Goal: Transaction & Acquisition: Book appointment/travel/reservation

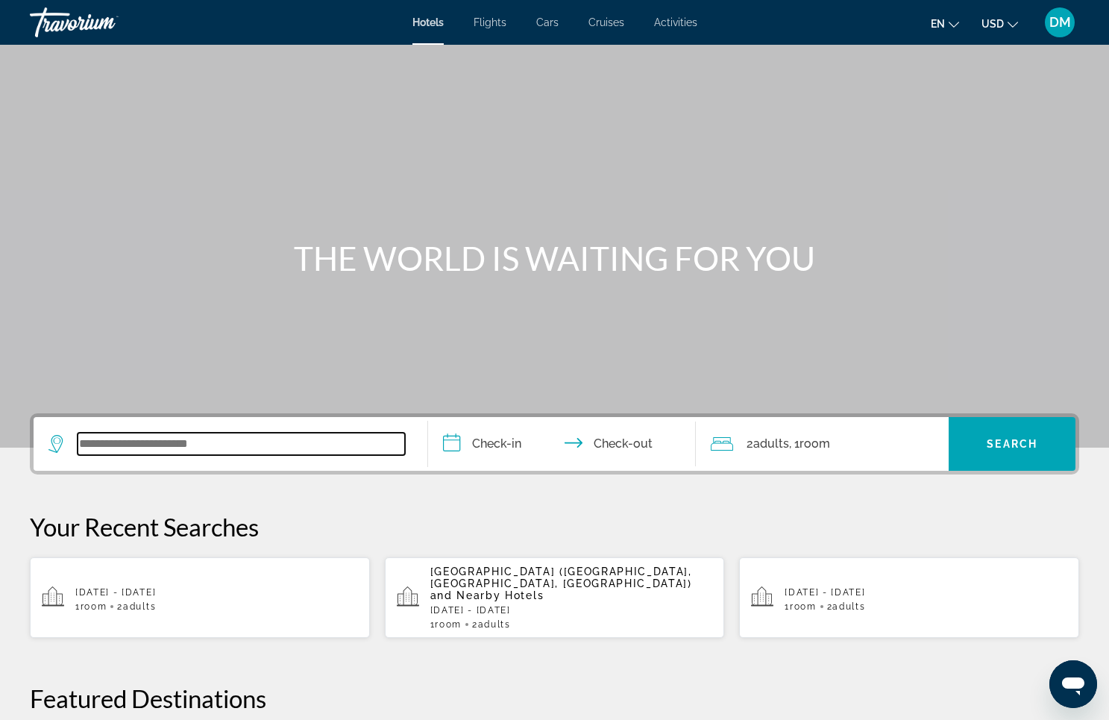
click at [185, 445] on input "Search widget" at bounding box center [241, 444] width 327 height 22
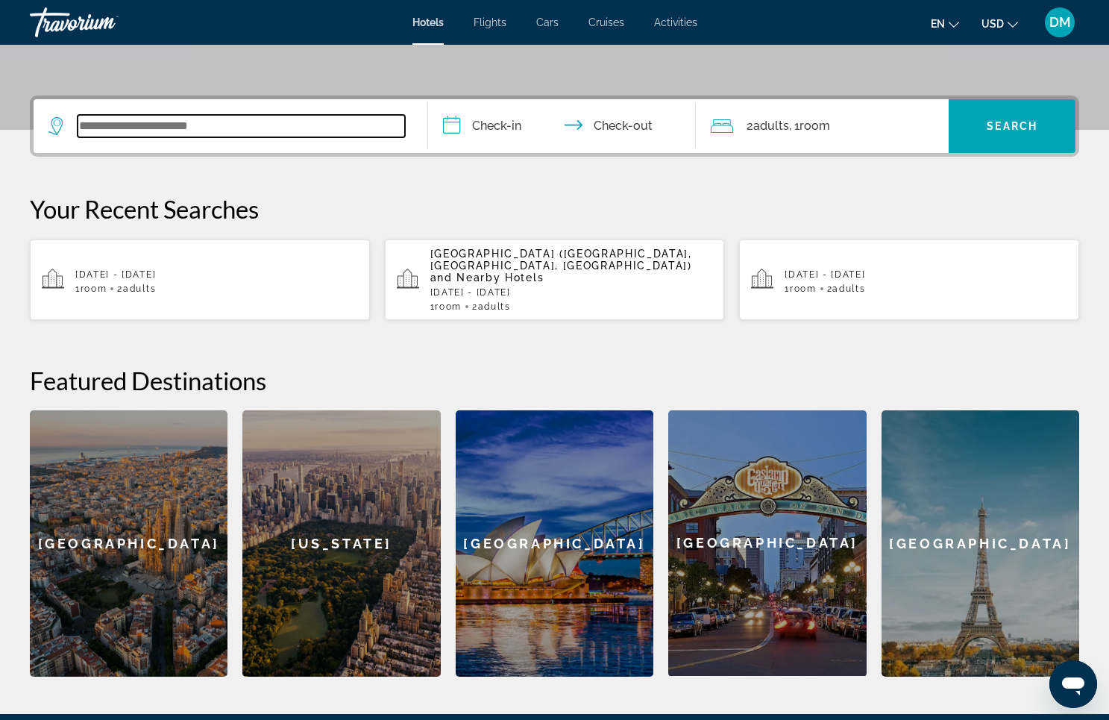
scroll to position [365, 0]
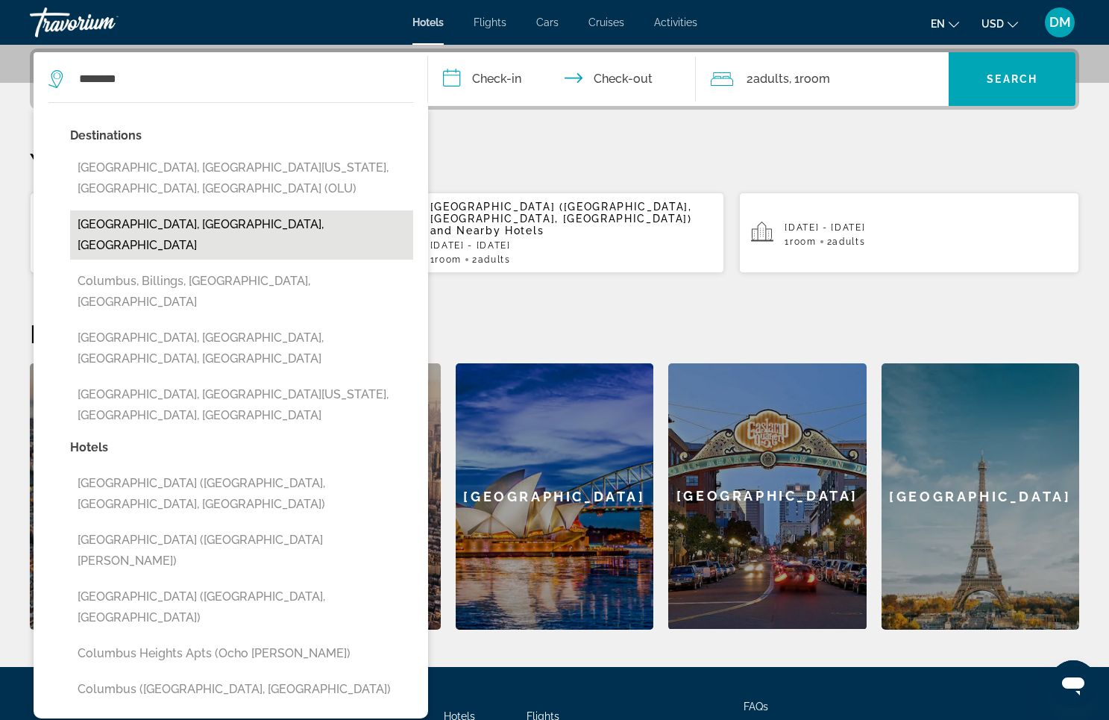
drag, startPoint x: 185, startPoint y: 445, endPoint x: 210, endPoint y: 195, distance: 251.8
click at [210, 210] on button "[GEOGRAPHIC_DATA], [GEOGRAPHIC_DATA], [GEOGRAPHIC_DATA]" at bounding box center [241, 234] width 343 height 49
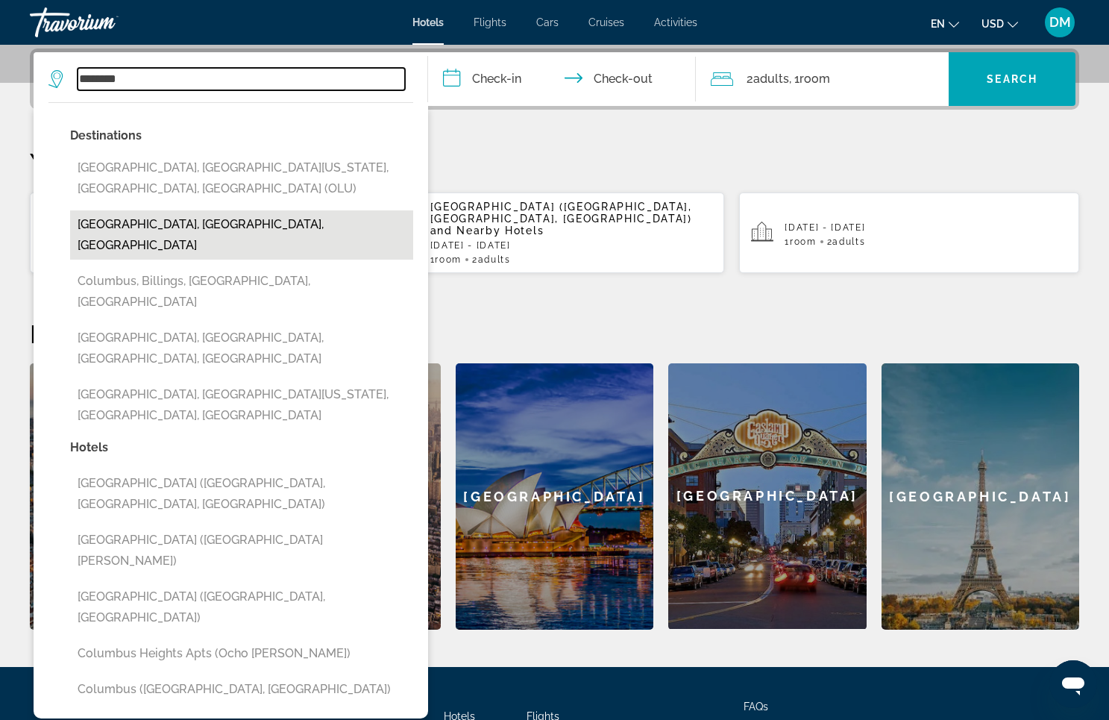
type input "**********"
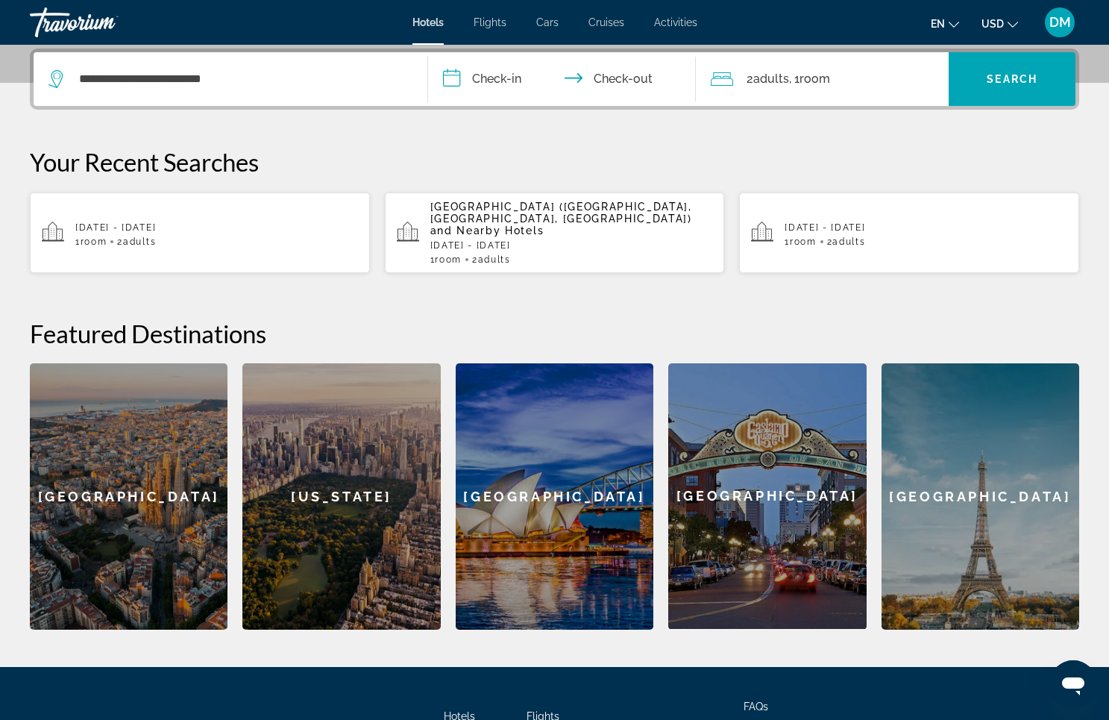
click at [496, 78] on input "**********" at bounding box center [565, 81] width 274 height 58
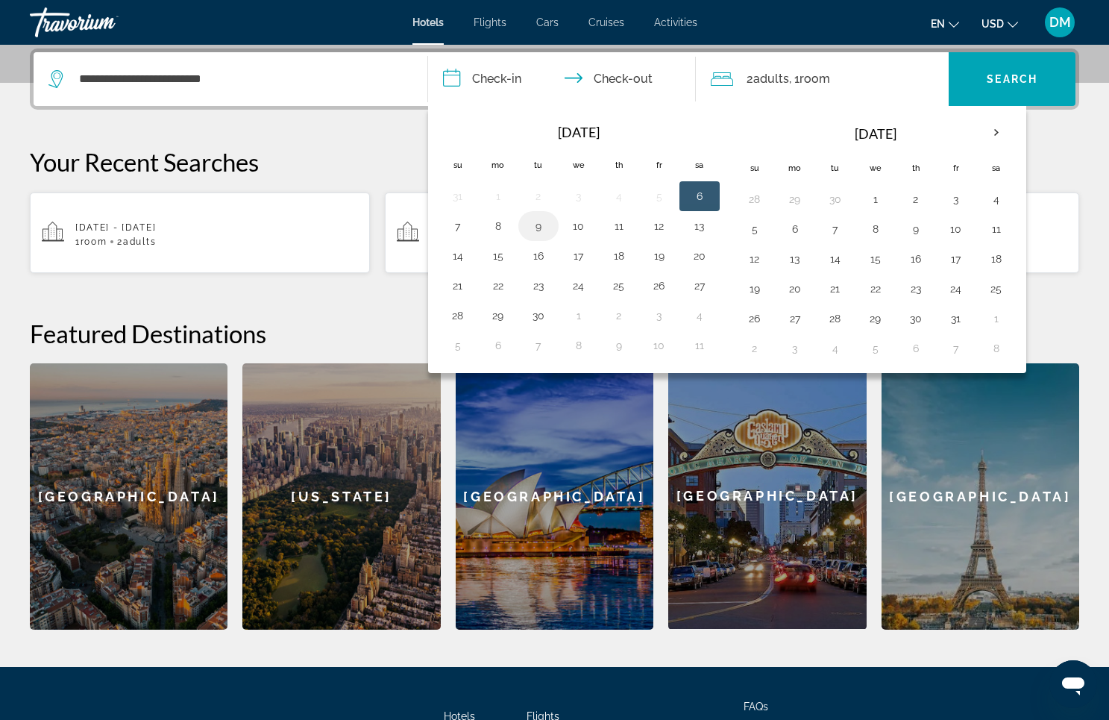
click at [536, 222] on button "9" at bounding box center [539, 226] width 24 height 21
click at [603, 75] on input "**********" at bounding box center [565, 81] width 274 height 58
click at [572, 227] on button "10" at bounding box center [579, 226] width 24 height 21
type input "**********"
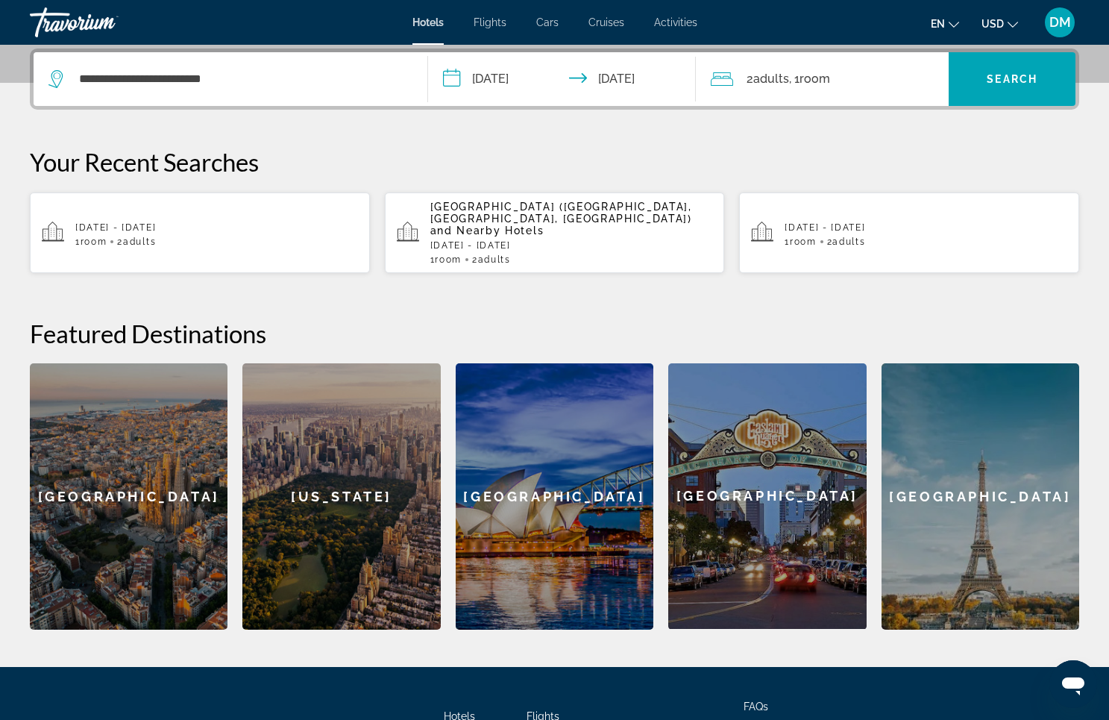
click at [803, 72] on span ", 1 Room rooms" at bounding box center [809, 79] width 41 height 21
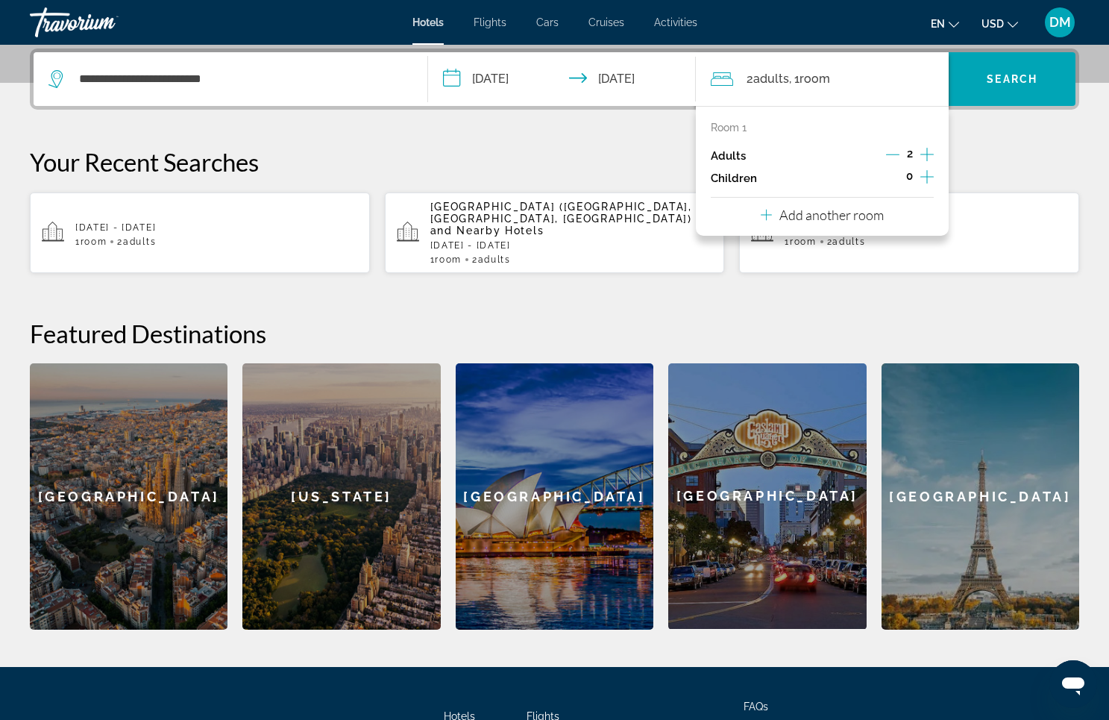
click at [925, 150] on icon "Increment adults" at bounding box center [926, 154] width 13 height 18
click at [924, 151] on icon "Increment adults" at bounding box center [926, 154] width 13 height 18
click at [890, 150] on icon "Decrement adults" at bounding box center [891, 154] width 13 height 13
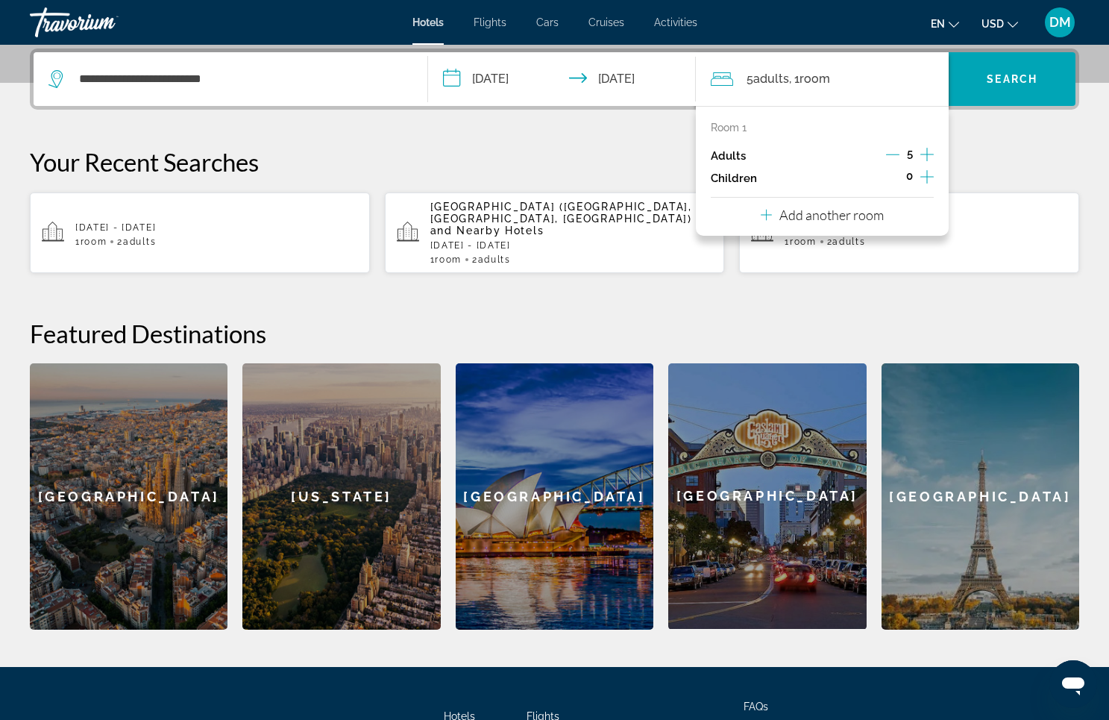
click at [890, 150] on icon "Decrement adults" at bounding box center [892, 154] width 13 height 13
click at [848, 223] on p "Add another room" at bounding box center [831, 215] width 104 height 16
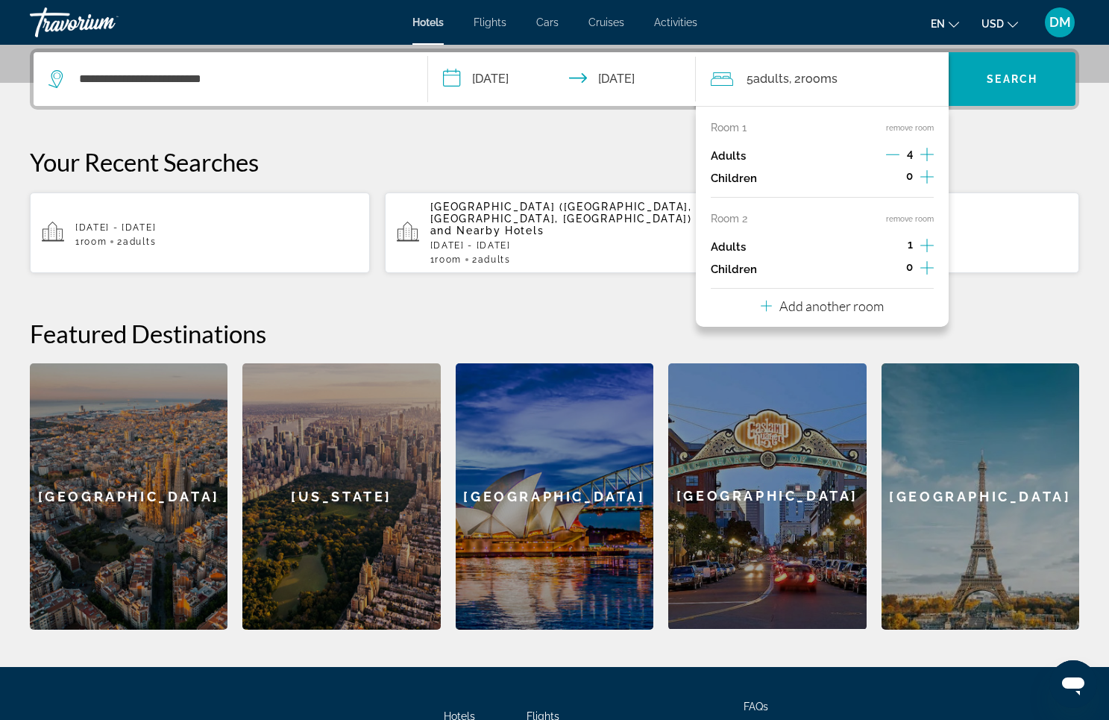
click at [926, 251] on icon "Increment adults" at bounding box center [926, 245] width 13 height 13
click at [823, 314] on p "Add another room" at bounding box center [831, 306] width 104 height 16
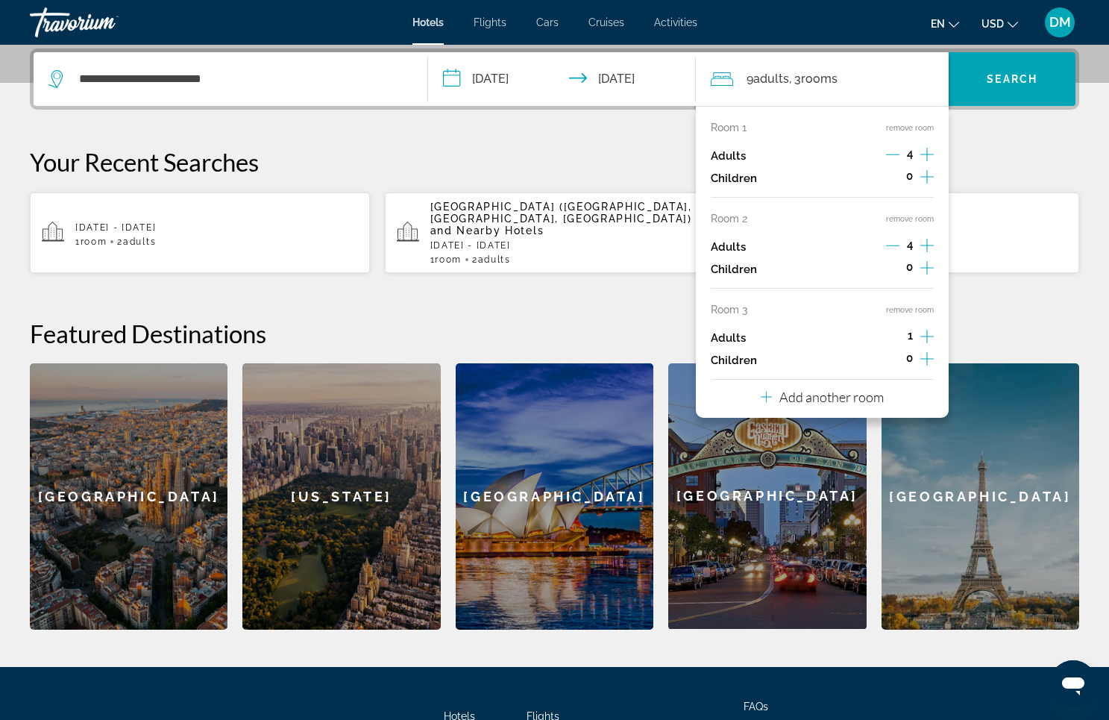
click at [931, 343] on icon "Increment adults" at bounding box center [926, 336] width 13 height 13
click at [1022, 74] on span "Search" at bounding box center [1012, 79] width 51 height 12
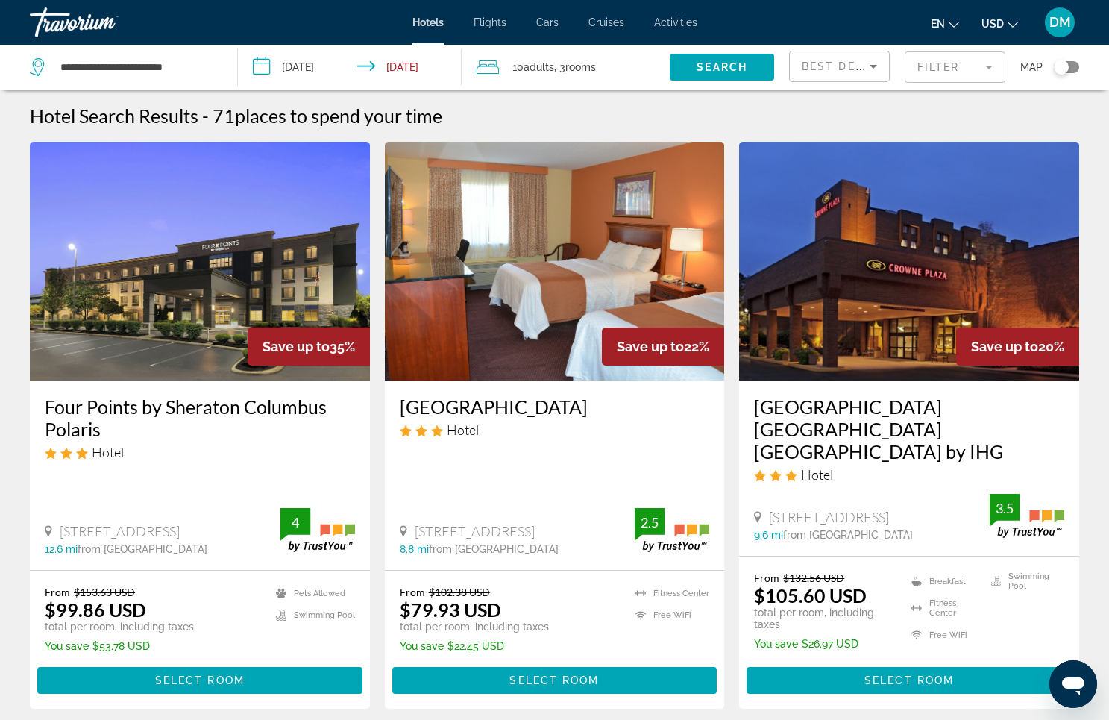
click at [943, 63] on mat-form-field "Filter" at bounding box center [955, 66] width 101 height 31
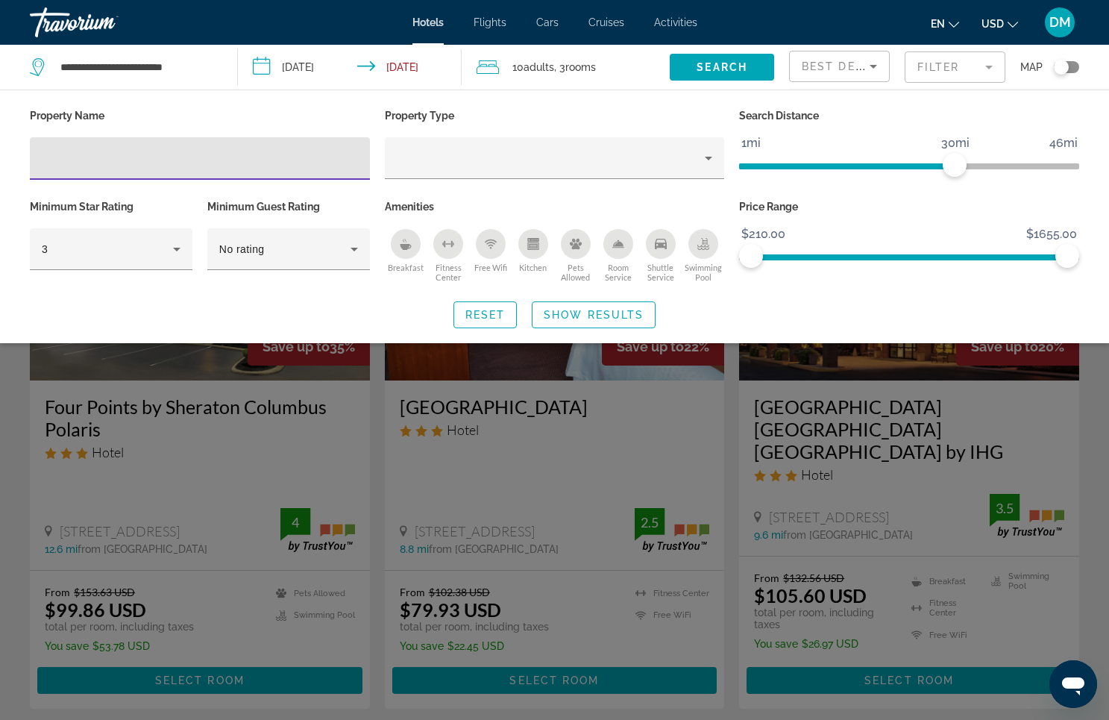
scroll to position [2, 0]
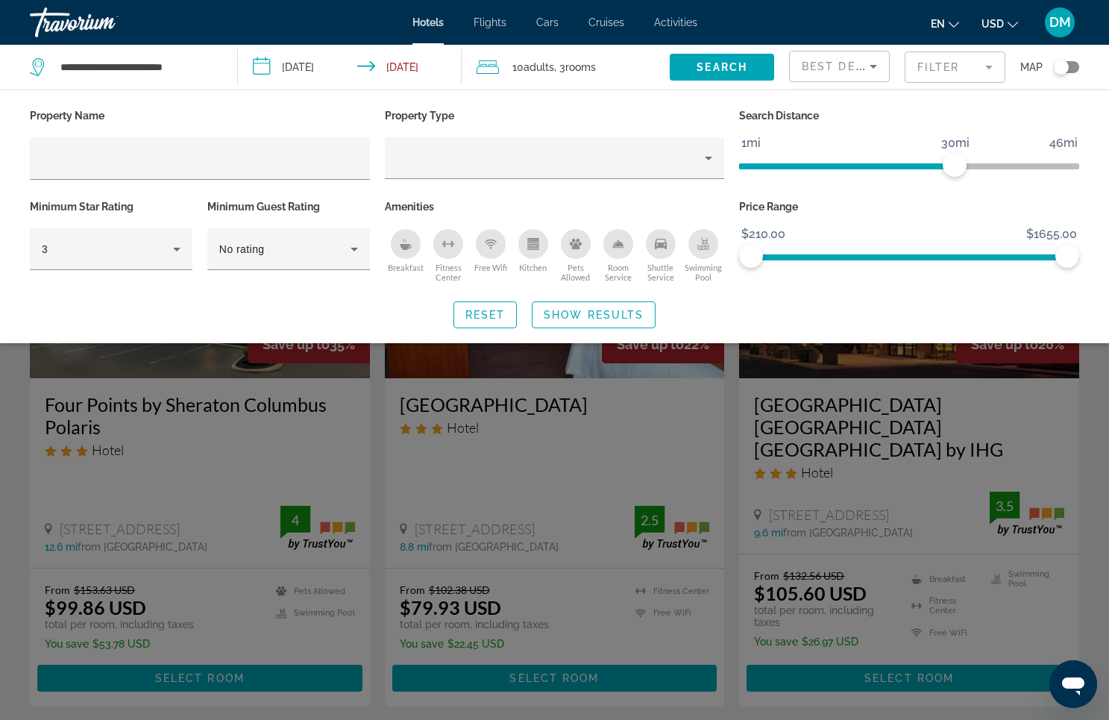
click at [584, 412] on div "Search widget" at bounding box center [554, 472] width 1109 height 496
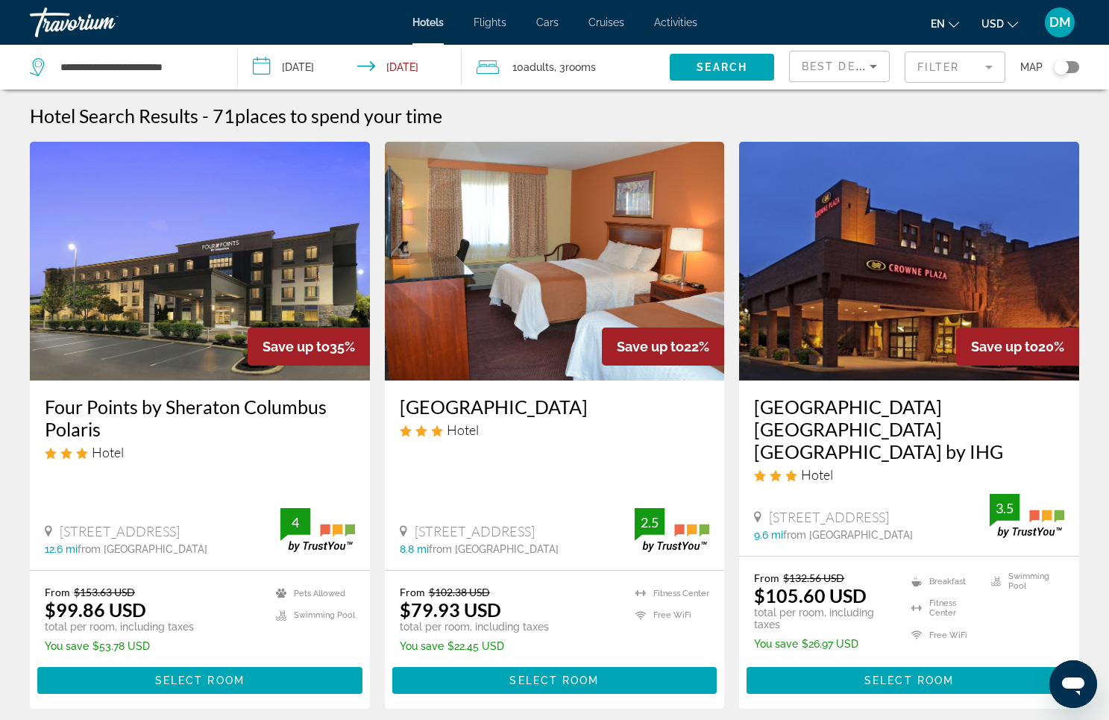
scroll to position [0, 0]
click at [182, 66] on input "**********" at bounding box center [137, 67] width 156 height 22
click at [194, 69] on input "**********" at bounding box center [137, 67] width 156 height 22
click at [430, 75] on input "**********" at bounding box center [352, 69] width 229 height 49
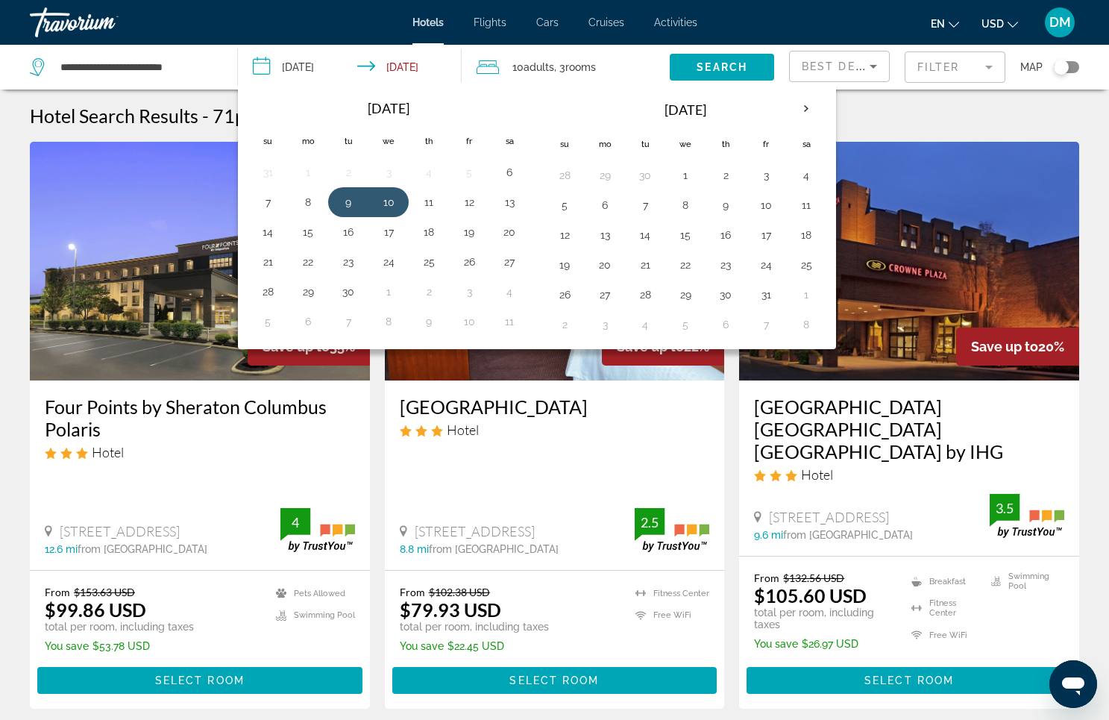
click at [288, 58] on input "**********" at bounding box center [352, 69] width 229 height 49
click at [122, 72] on input "**********" at bounding box center [137, 67] width 156 height 22
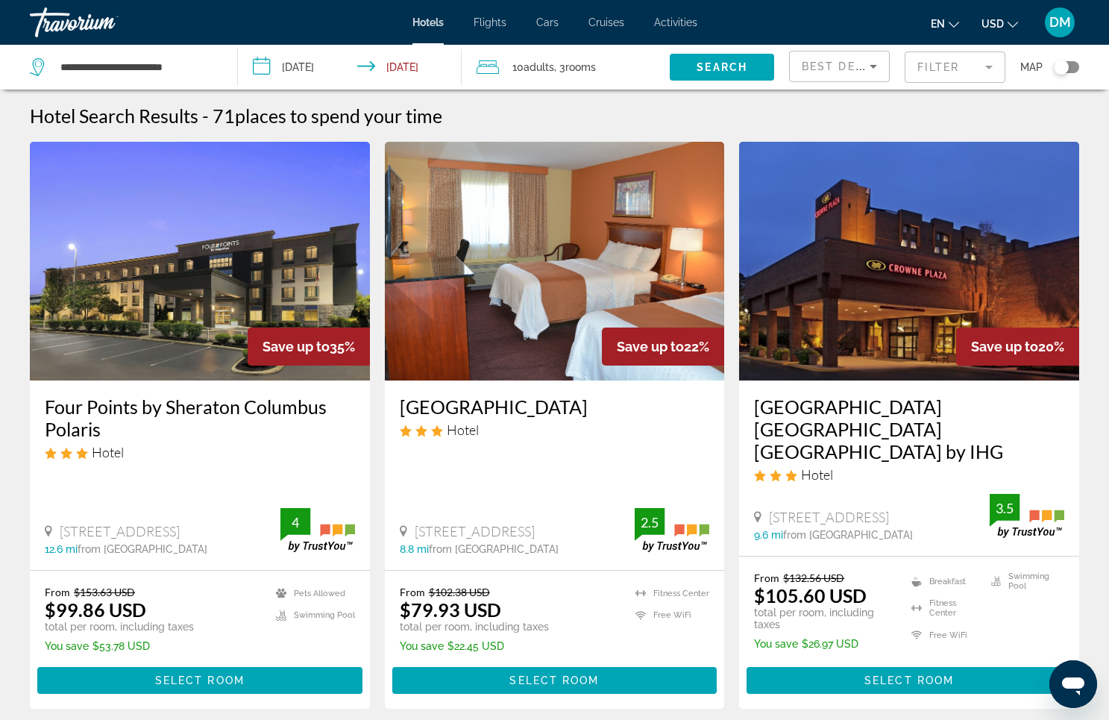
click at [538, 70] on span "Adults" at bounding box center [539, 67] width 31 height 12
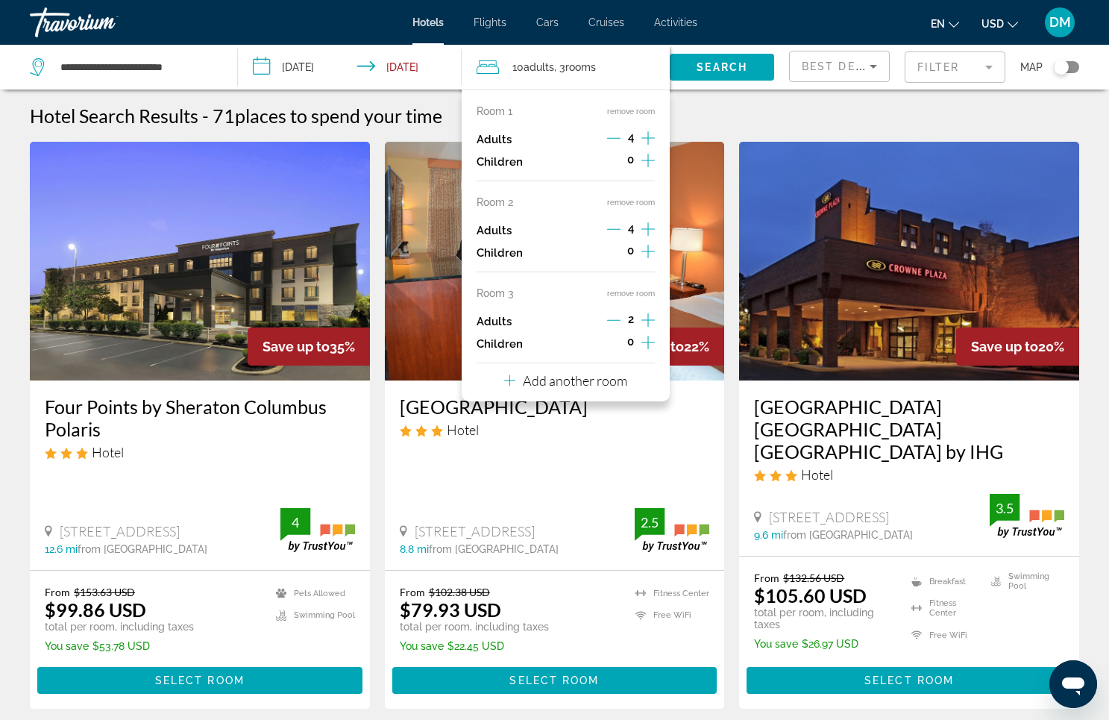
click at [610, 137] on icon "Decrement adults" at bounding box center [613, 137] width 13 height 13
click at [644, 137] on icon "Increment adults" at bounding box center [647, 138] width 13 height 18
click at [571, 333] on div "Adults 2" at bounding box center [566, 321] width 178 height 22
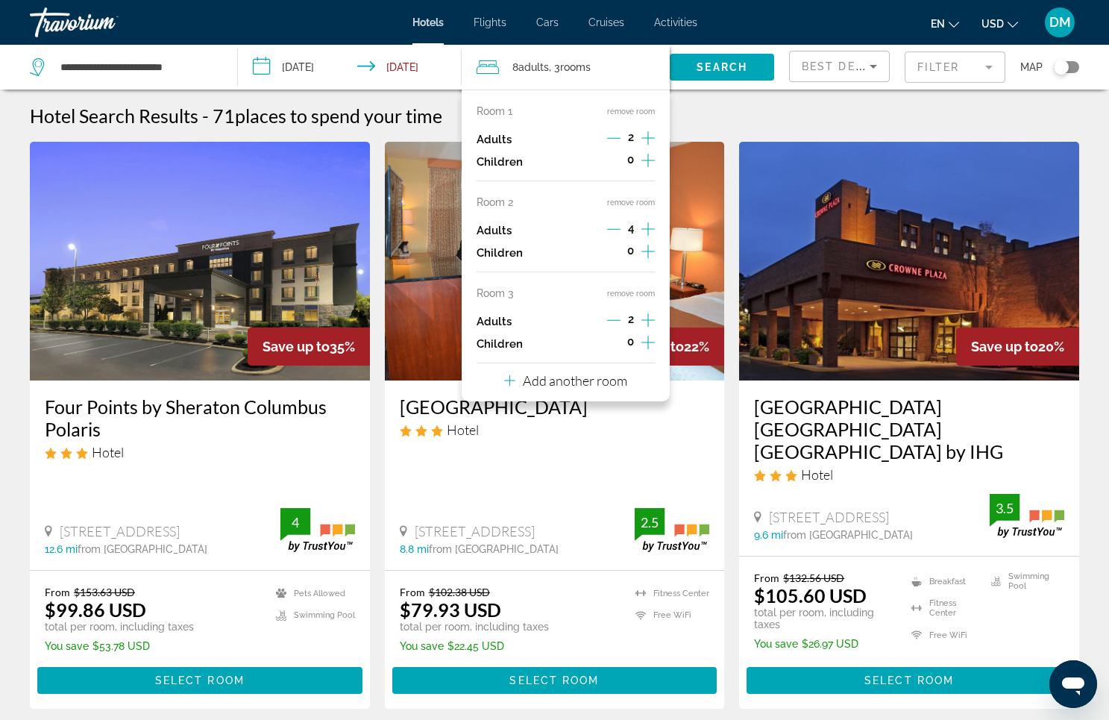
click at [603, 324] on div "Adults 2" at bounding box center [566, 321] width 178 height 22
click at [622, 298] on button "remove room" at bounding box center [631, 294] width 48 height 10
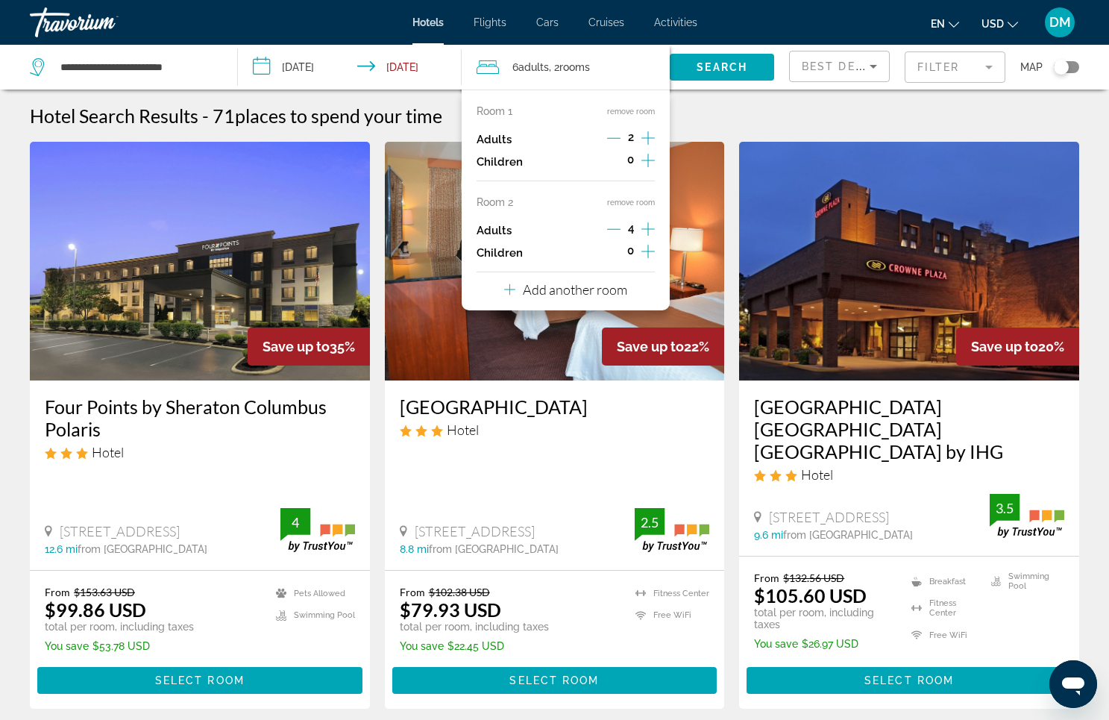
click at [644, 201] on button "remove room" at bounding box center [631, 203] width 48 height 10
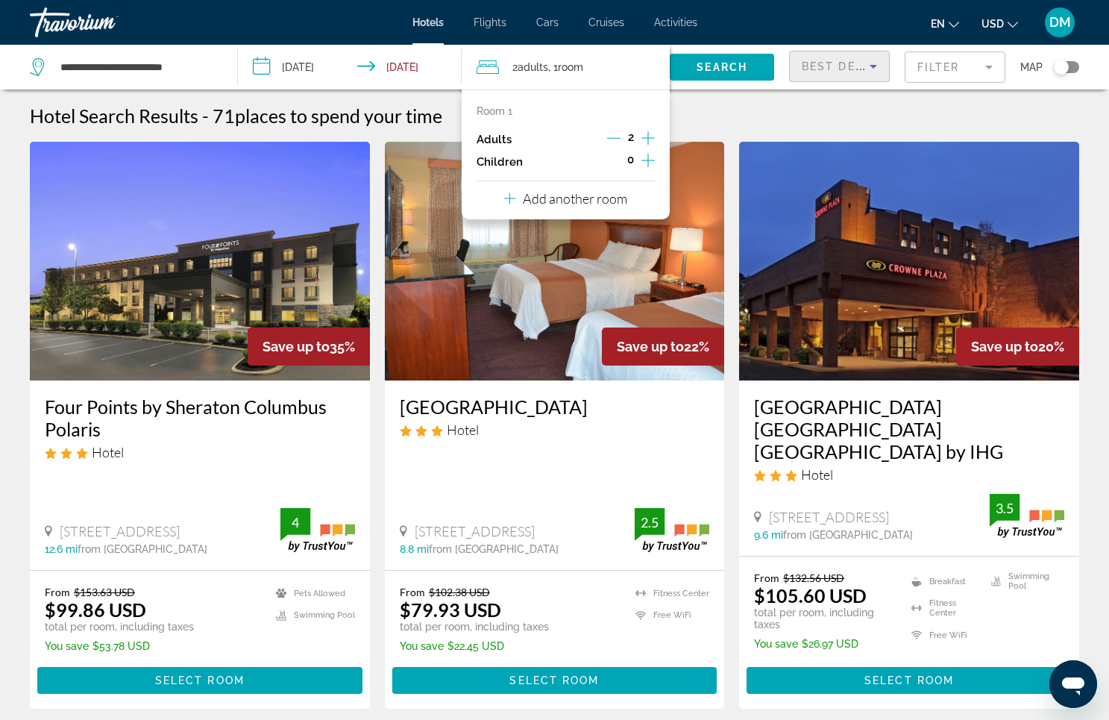
click at [869, 69] on icon "Sort by" at bounding box center [873, 66] width 18 height 18
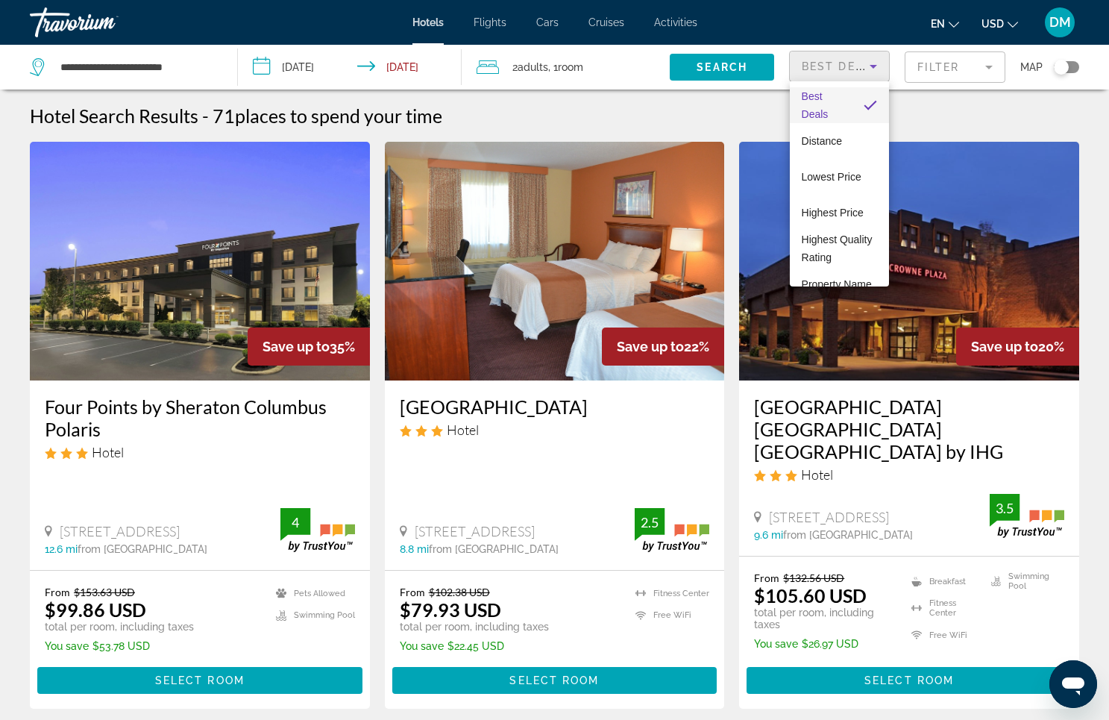
click at [1015, 56] on div at bounding box center [554, 360] width 1109 height 720
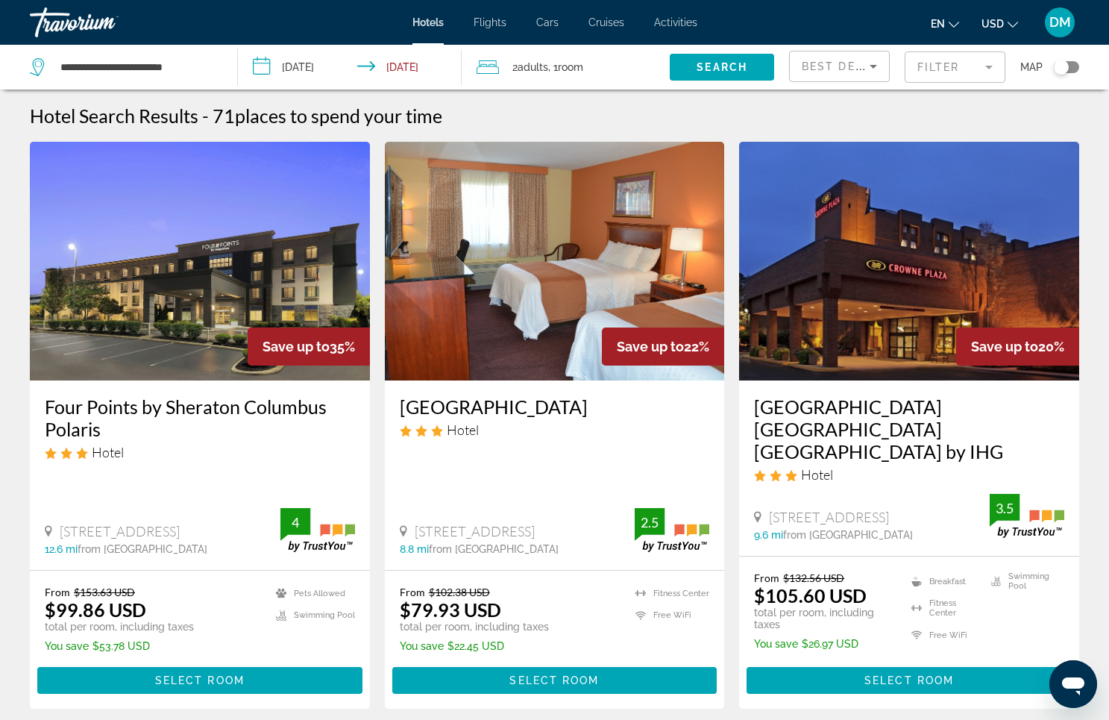
click at [988, 64] on mat-form-field "Filter" at bounding box center [955, 66] width 101 height 31
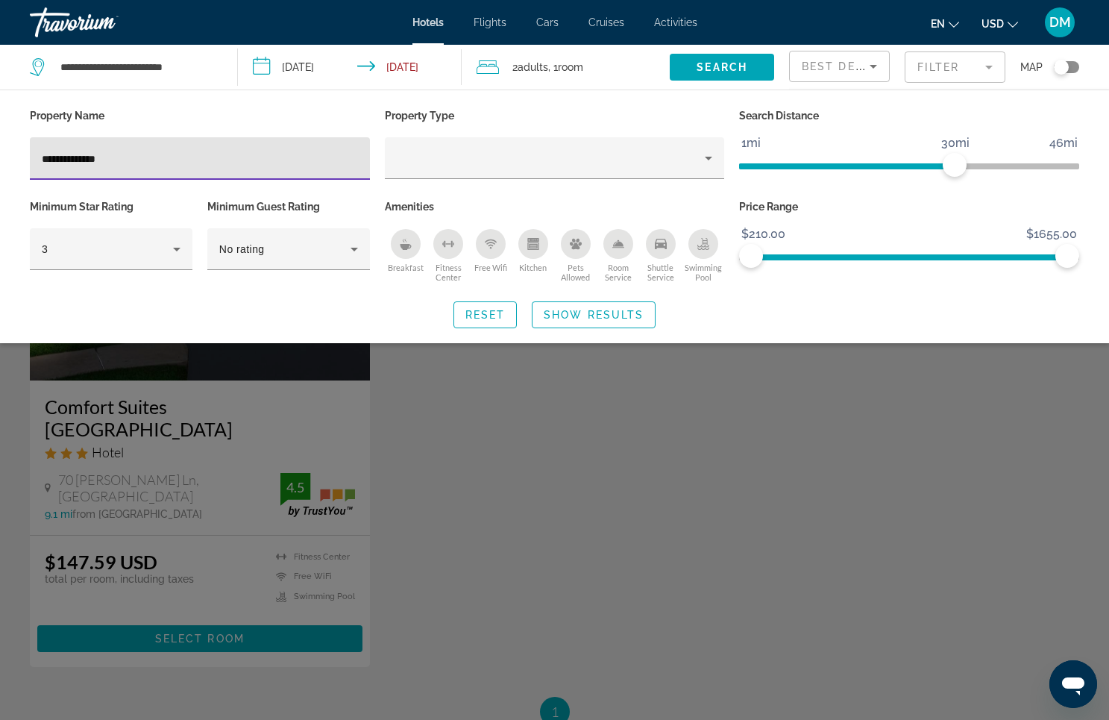
type input "**********"
click at [340, 432] on div "Search widget" at bounding box center [554, 472] width 1109 height 496
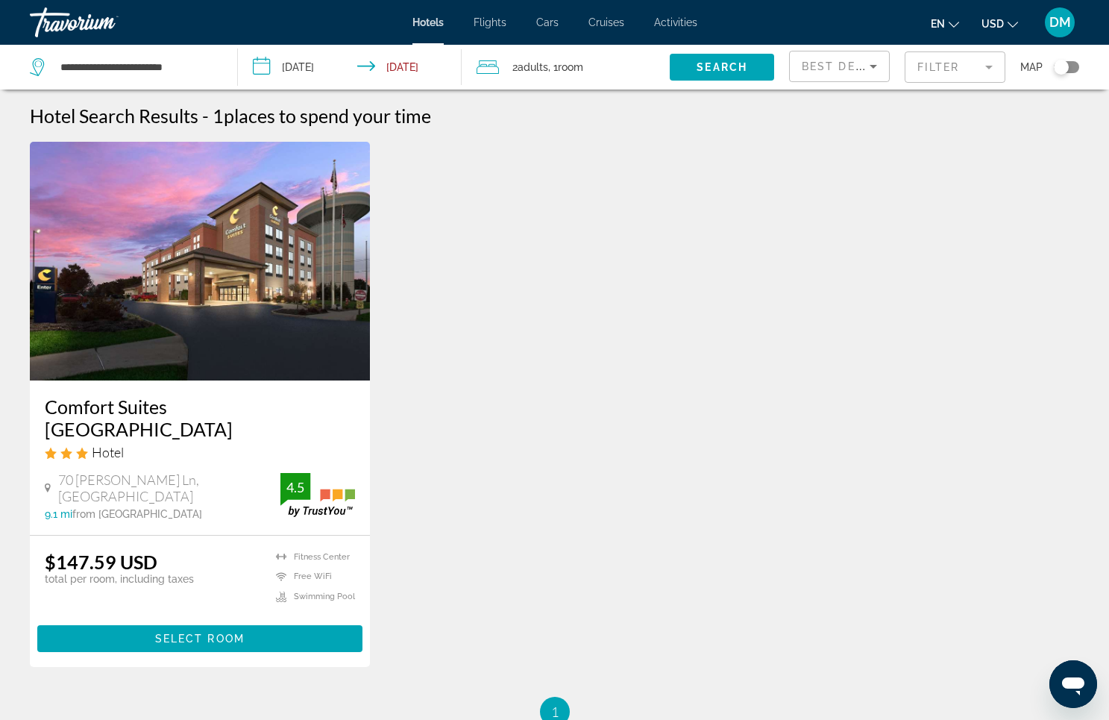
click at [196, 406] on h3 "Comfort Suites [GEOGRAPHIC_DATA]" at bounding box center [200, 417] width 310 height 45
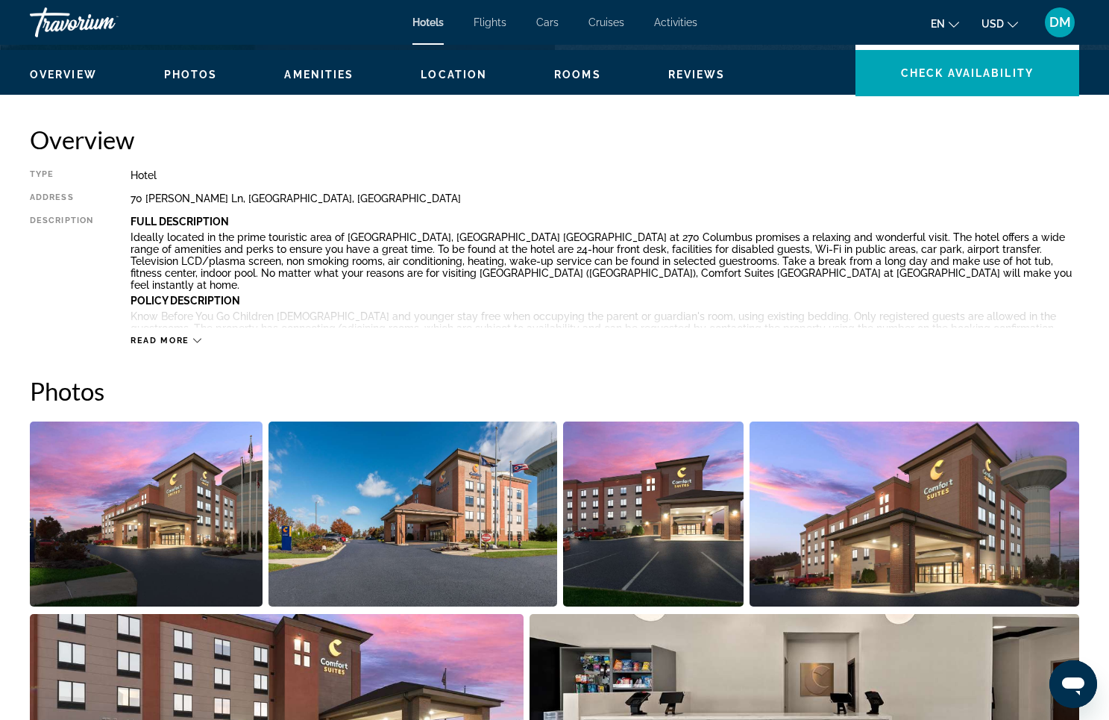
scroll to position [486, 0]
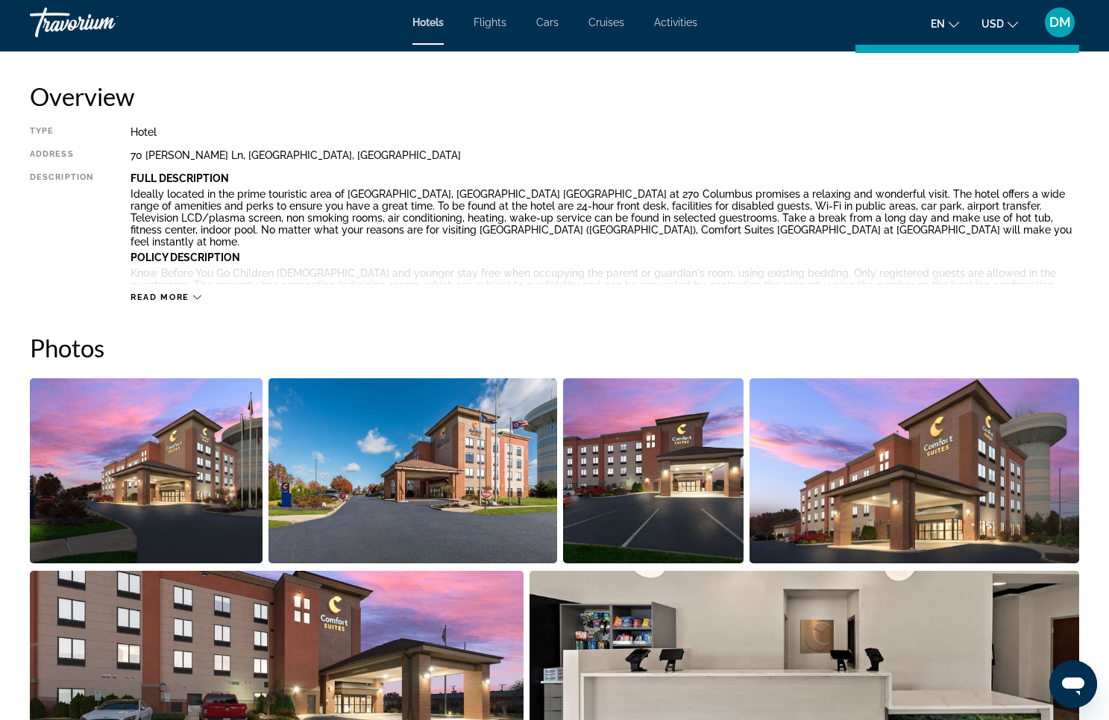
click at [154, 298] on span "Read more" at bounding box center [160, 297] width 59 height 10
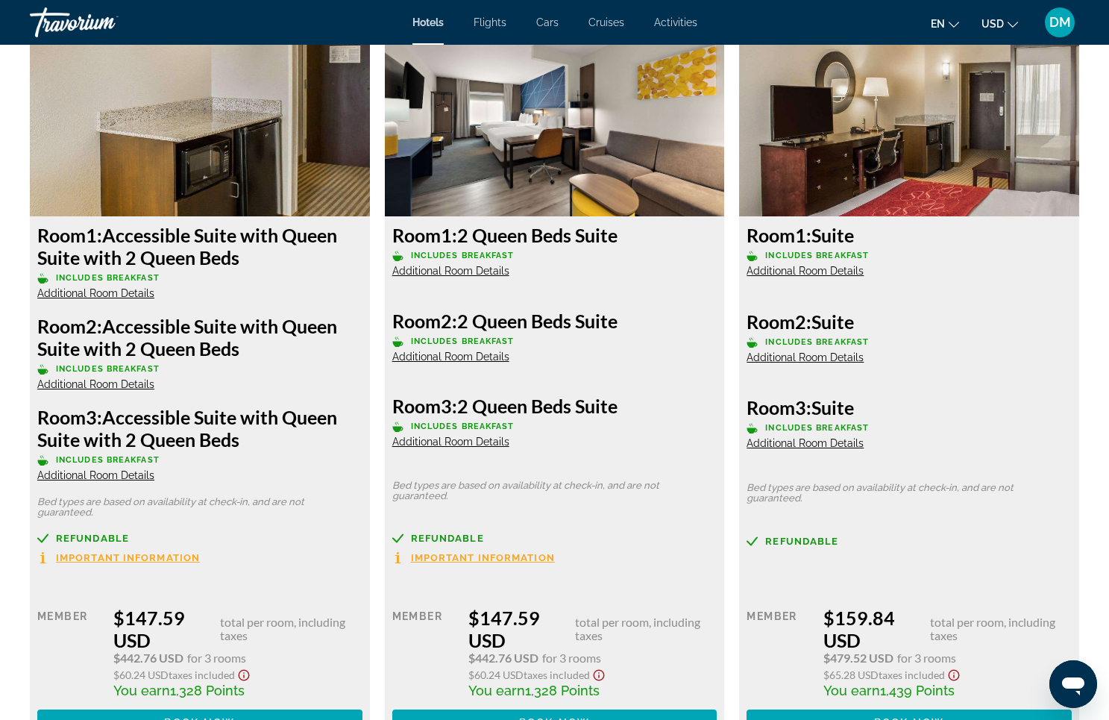
scroll to position [2120, 0]
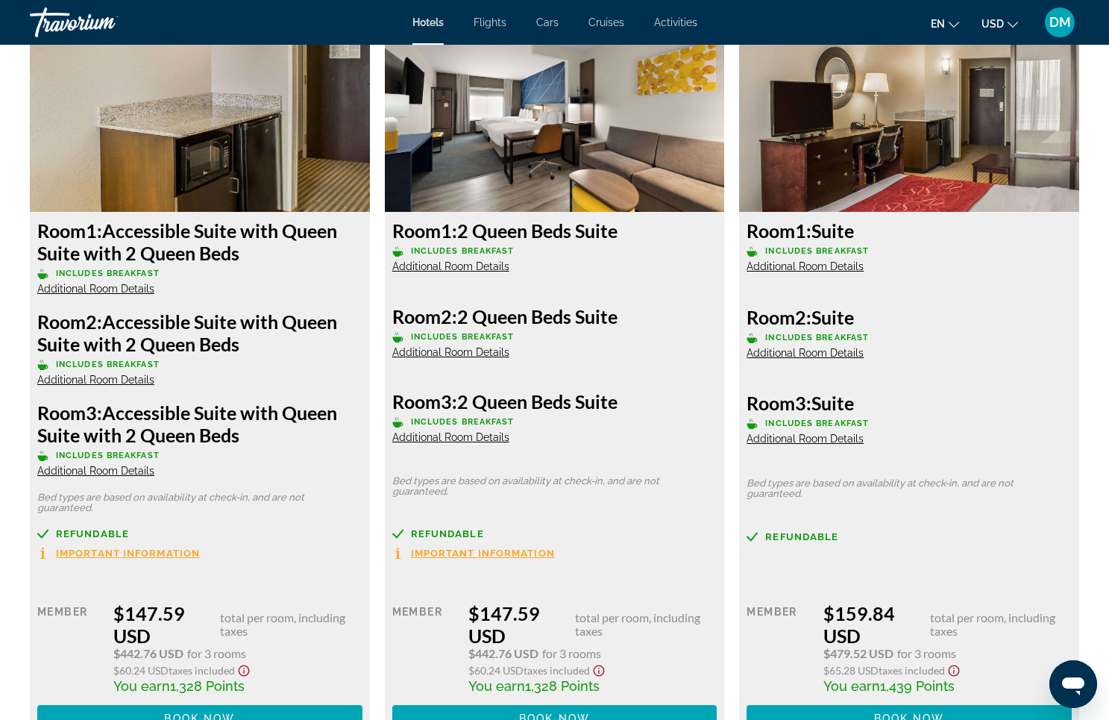
click at [468, 431] on span "Additional Room Details" at bounding box center [450, 437] width 117 height 12
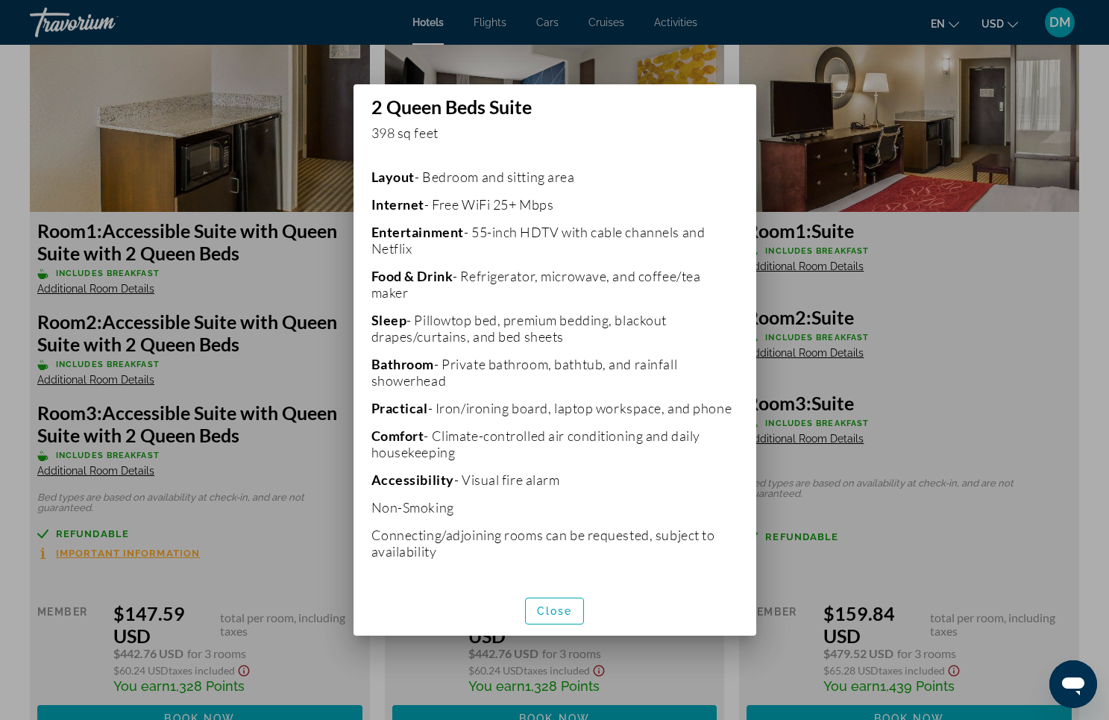
scroll to position [313, 0]
click at [550, 606] on span "Close" at bounding box center [555, 611] width 36 height 12
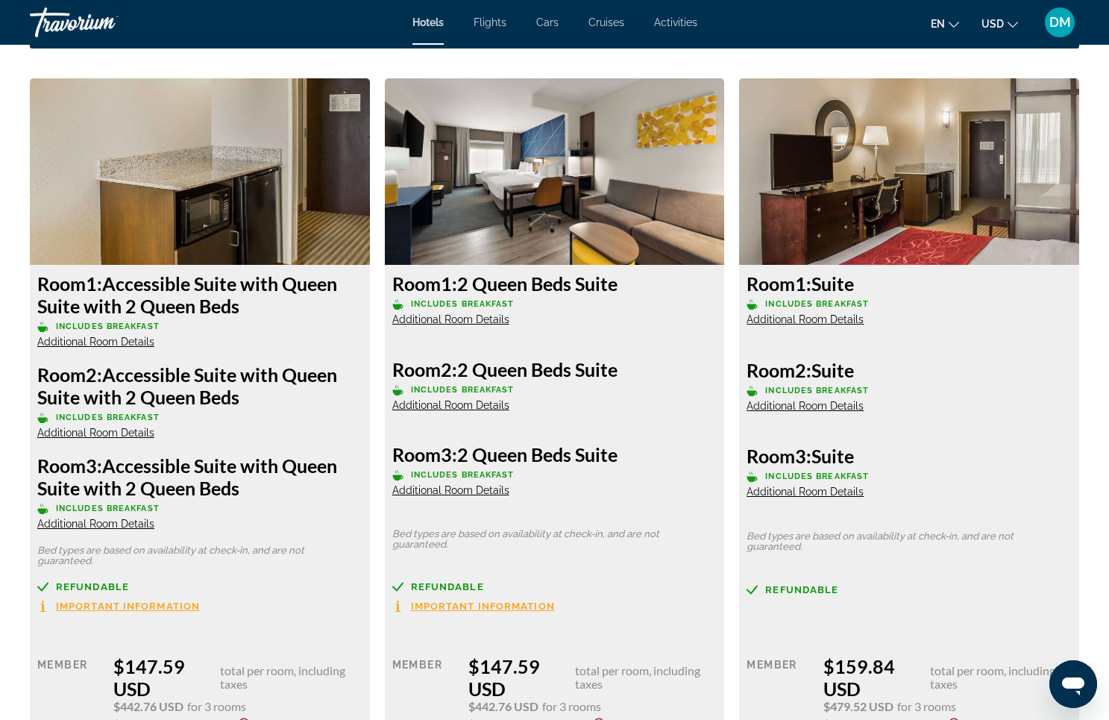
scroll to position [2075, 0]
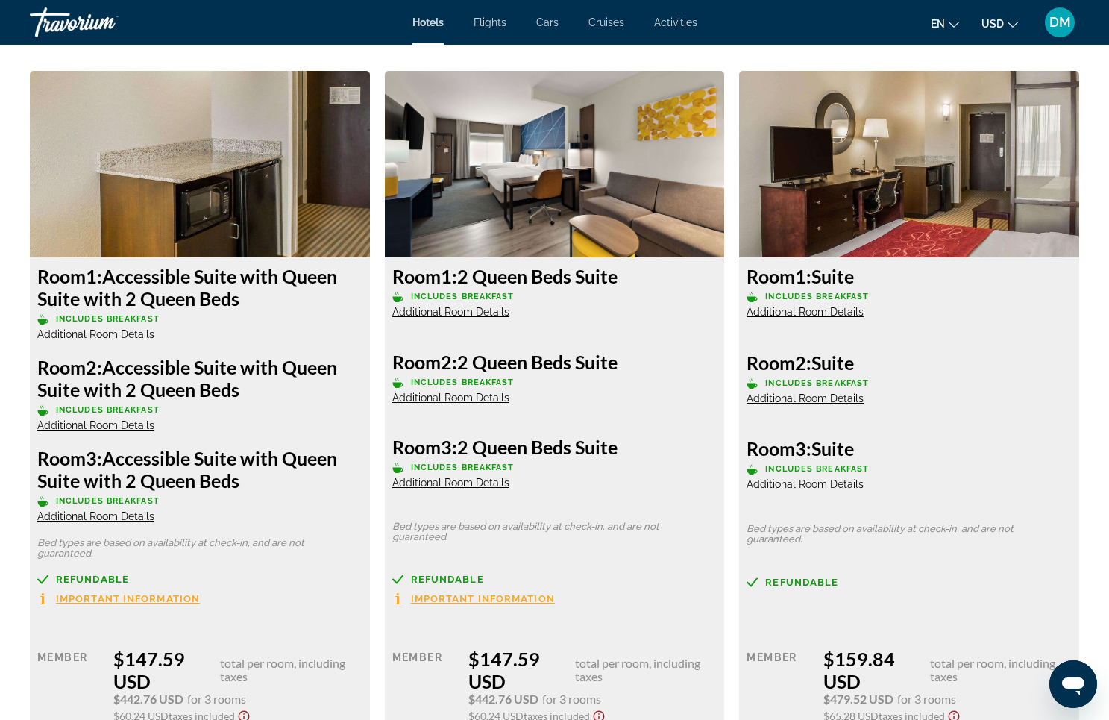
click at [338, 474] on h3 "Room 3: Accessible Suite with Queen Suite with 2 Queen Beds" at bounding box center [199, 469] width 325 height 45
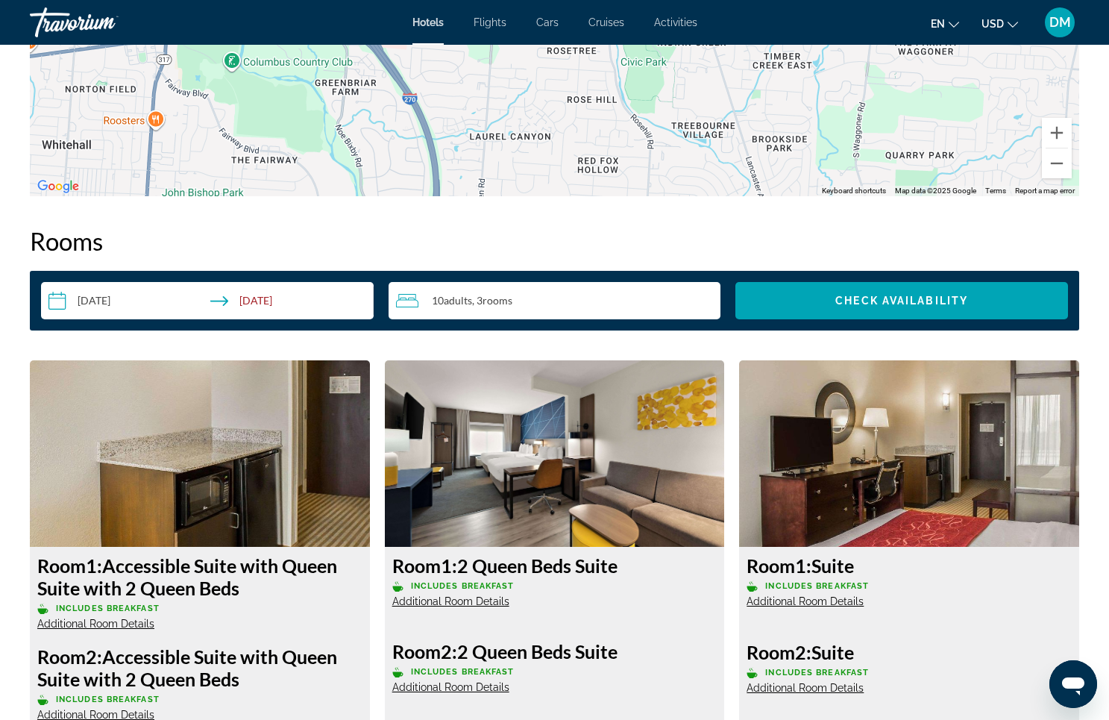
scroll to position [1783, 0]
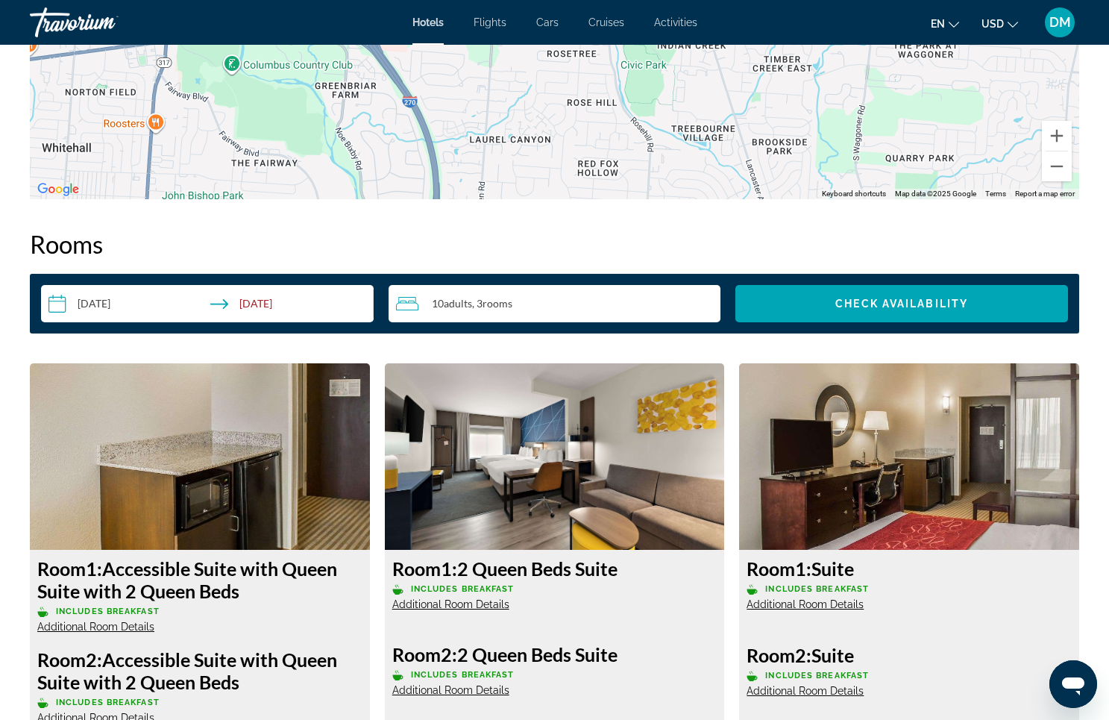
click at [673, 295] on div "10 Adult Adults , 3 Room rooms" at bounding box center [558, 304] width 325 height 18
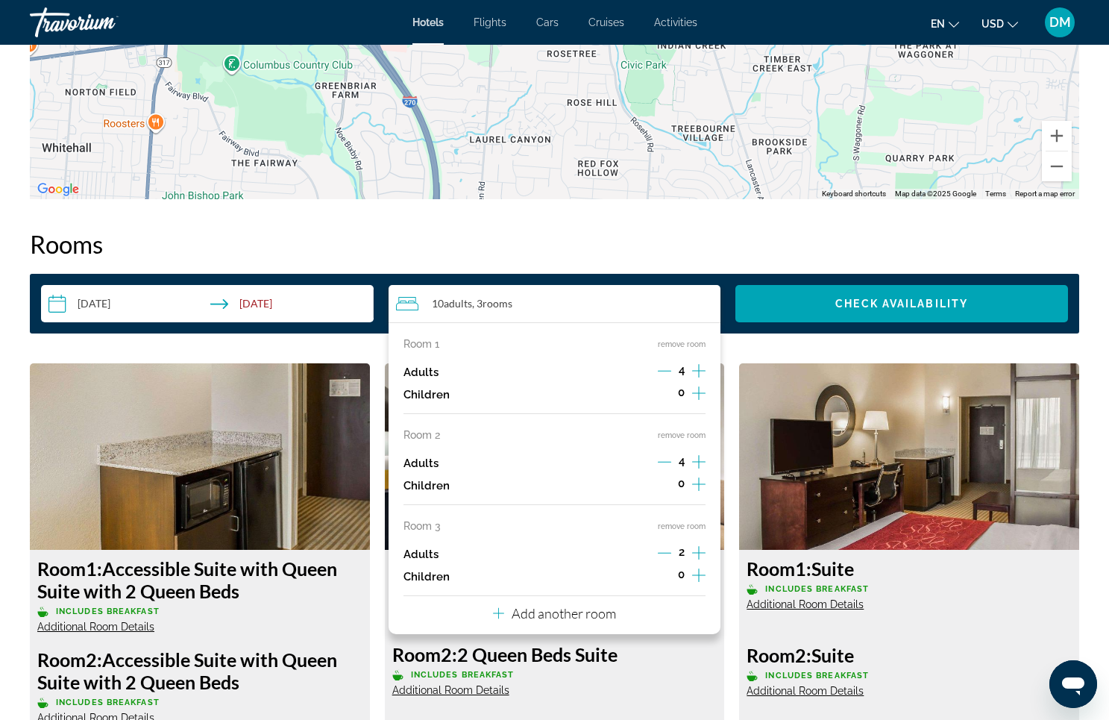
click at [687, 240] on h2 "Rooms" at bounding box center [554, 244] width 1049 height 30
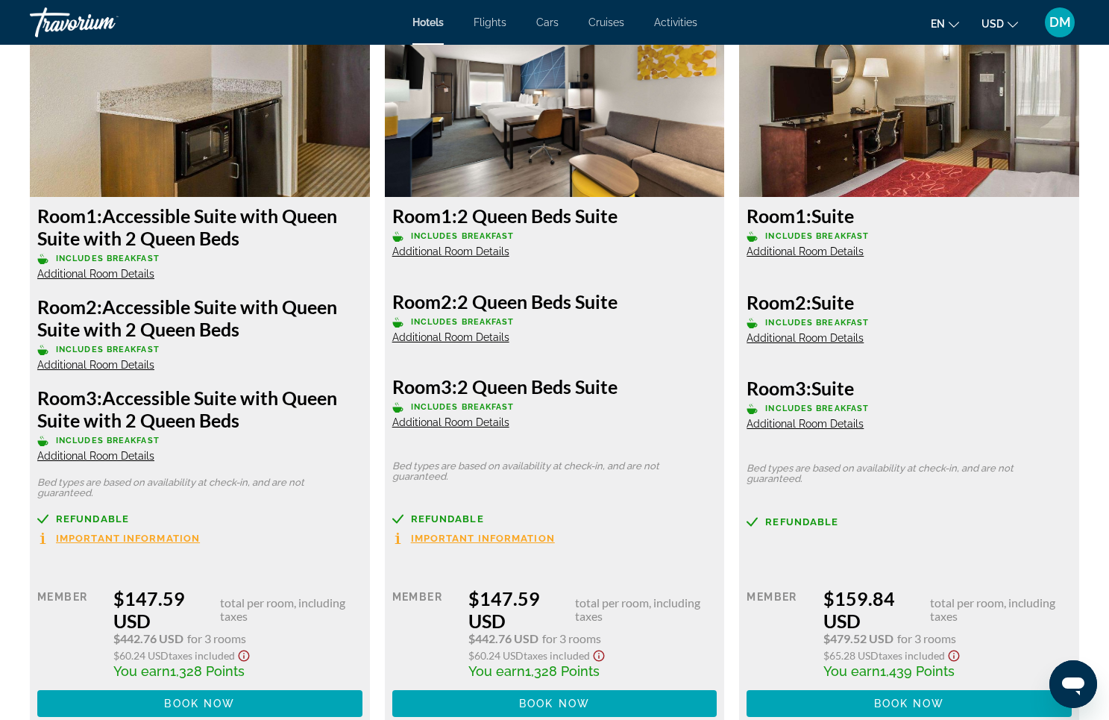
scroll to position [2138, 0]
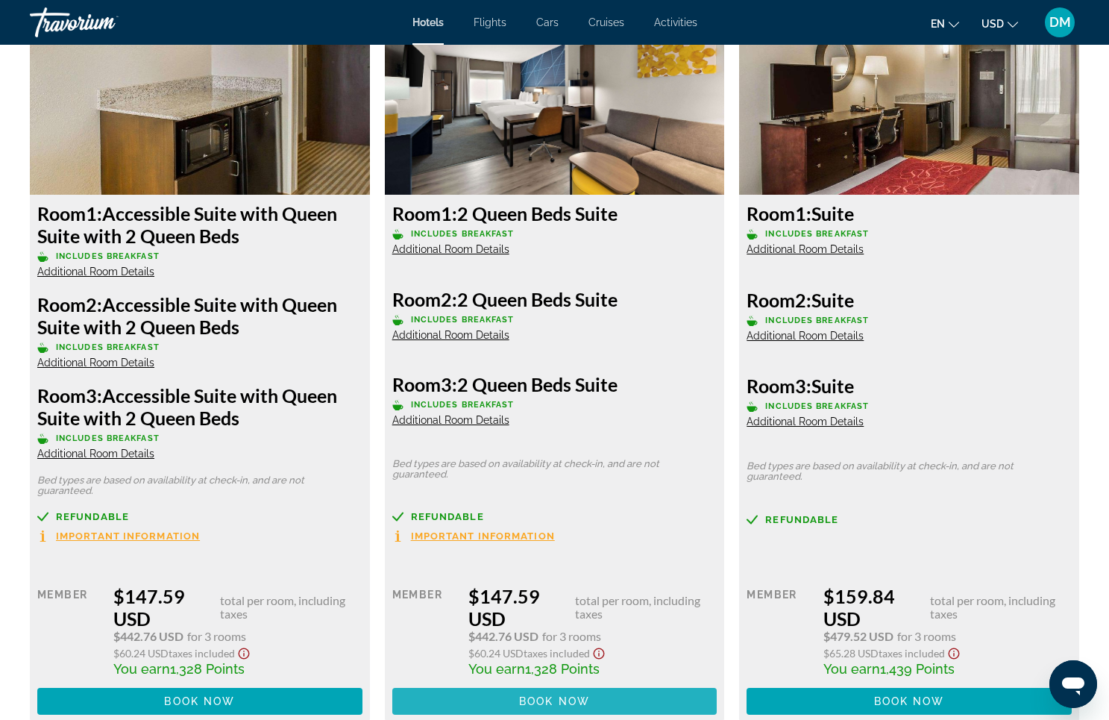
click at [551, 695] on span "Book now" at bounding box center [554, 701] width 71 height 12
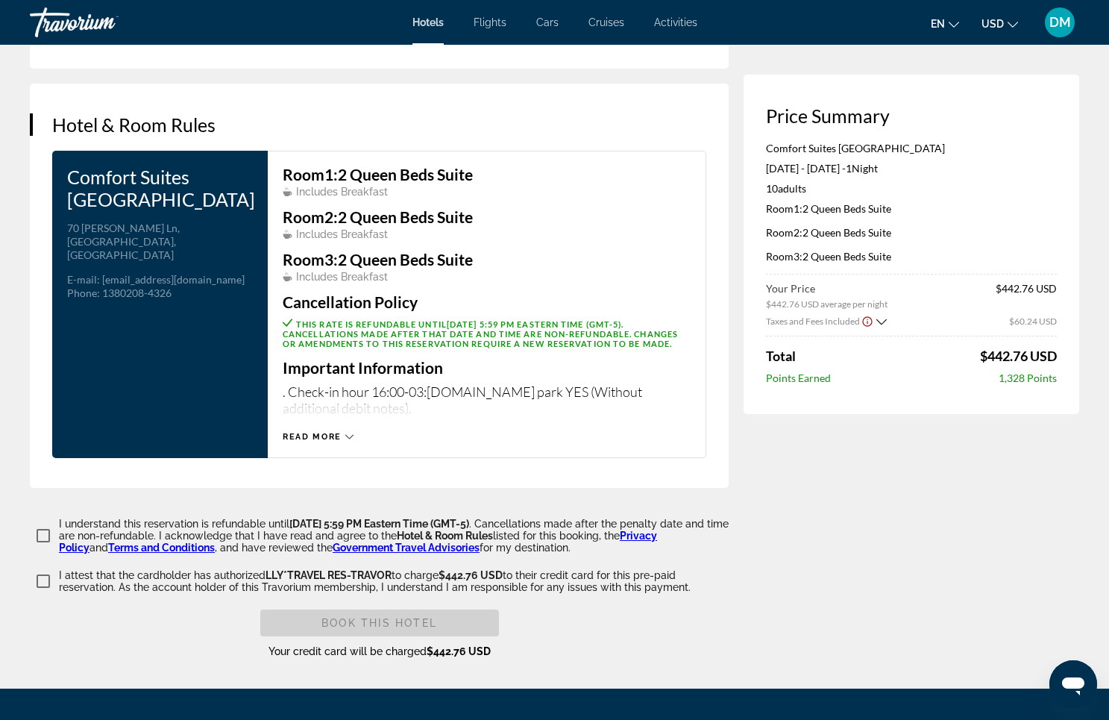
scroll to position [1822, 0]
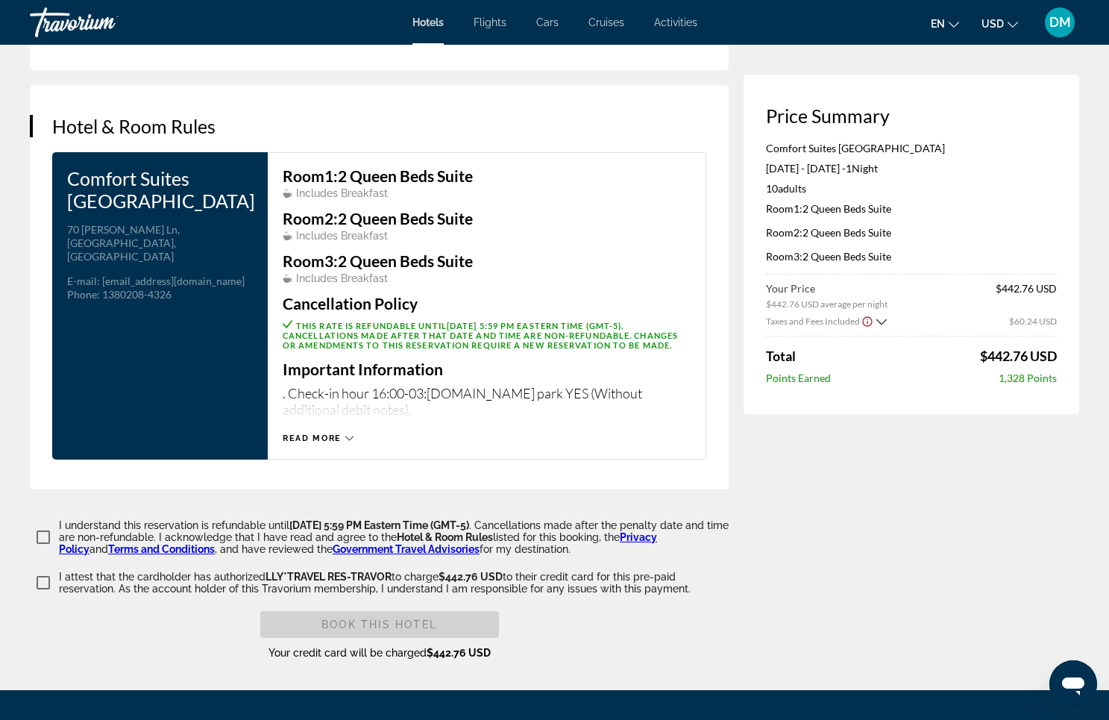
click at [340, 440] on span "Read more" at bounding box center [312, 438] width 59 height 10
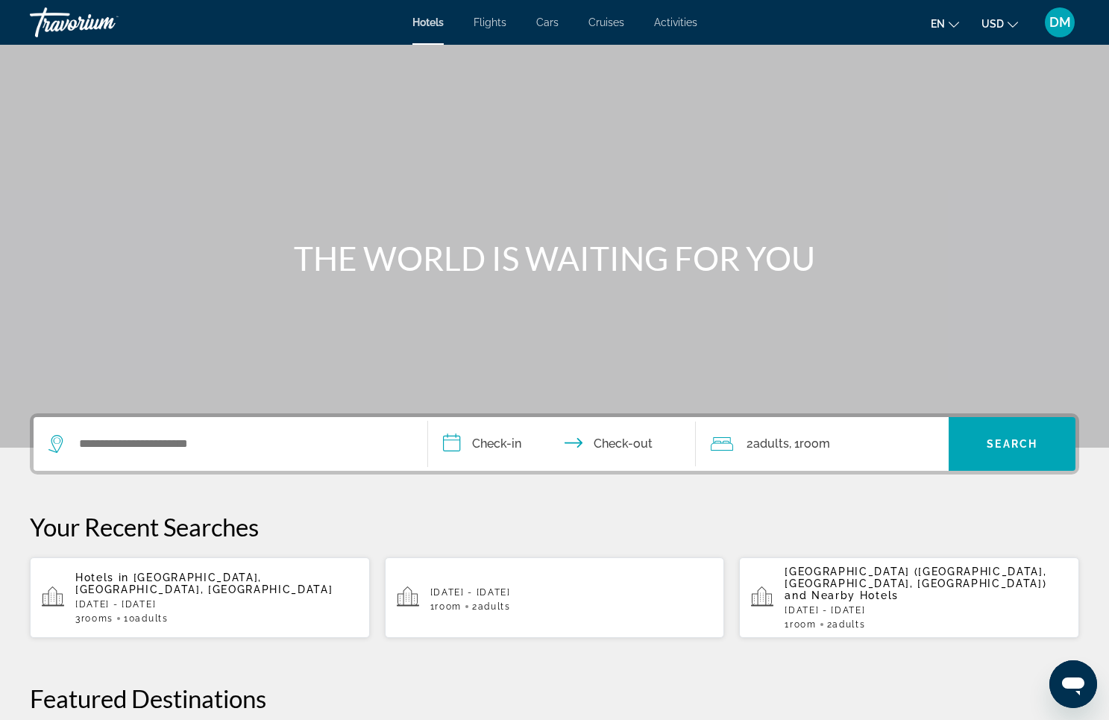
click at [261, 599] on p "Tue, 09 Sep - Wed, 10 Sep" at bounding box center [216, 604] width 283 height 10
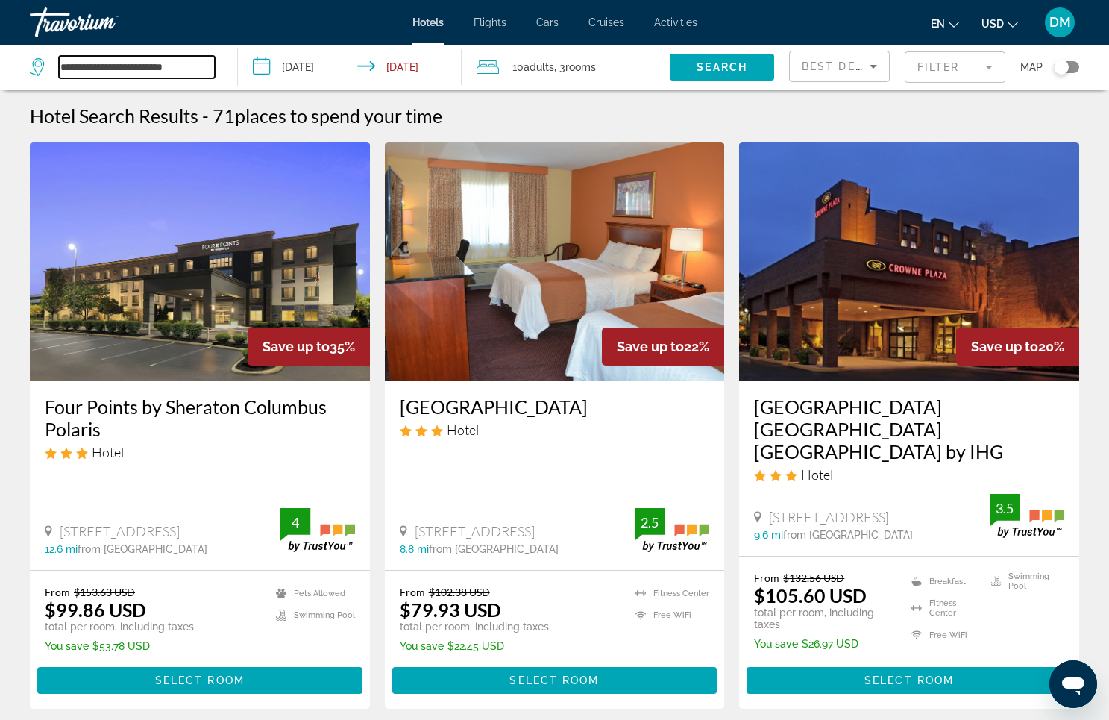
click at [113, 63] on input "**********" at bounding box center [137, 67] width 156 height 22
click at [189, 63] on input "**********" at bounding box center [137, 67] width 156 height 22
click at [944, 54] on mat-form-field "Filter" at bounding box center [955, 66] width 101 height 31
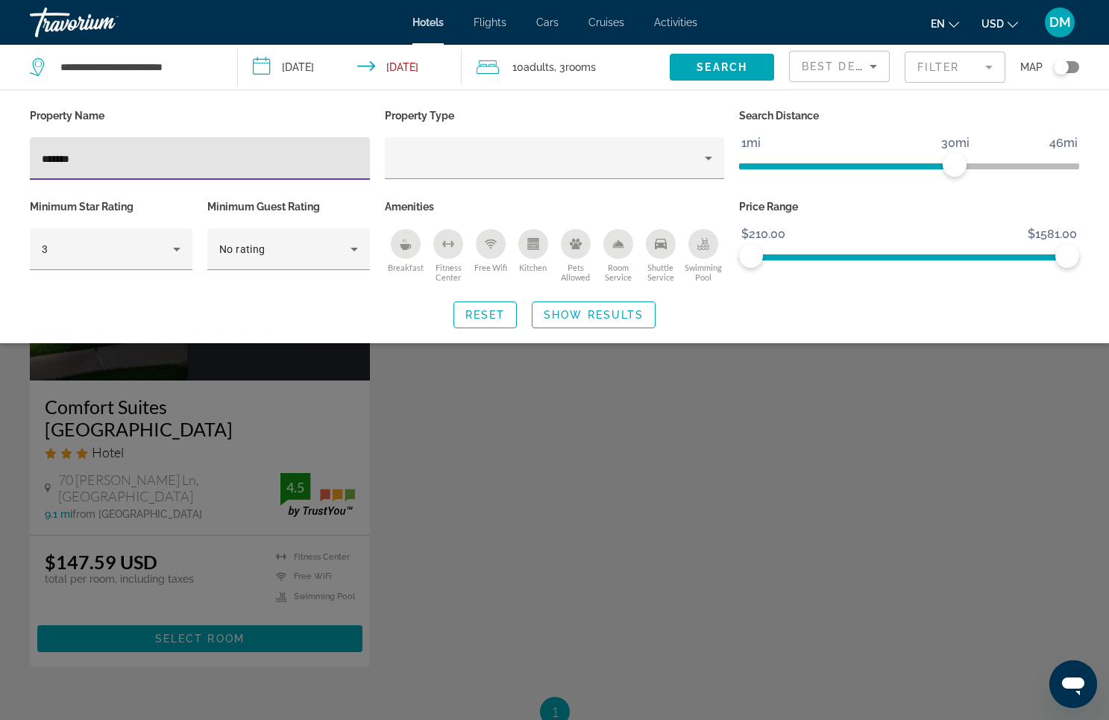
type input "*******"
click at [137, 478] on div "Search widget" at bounding box center [554, 472] width 1109 height 496
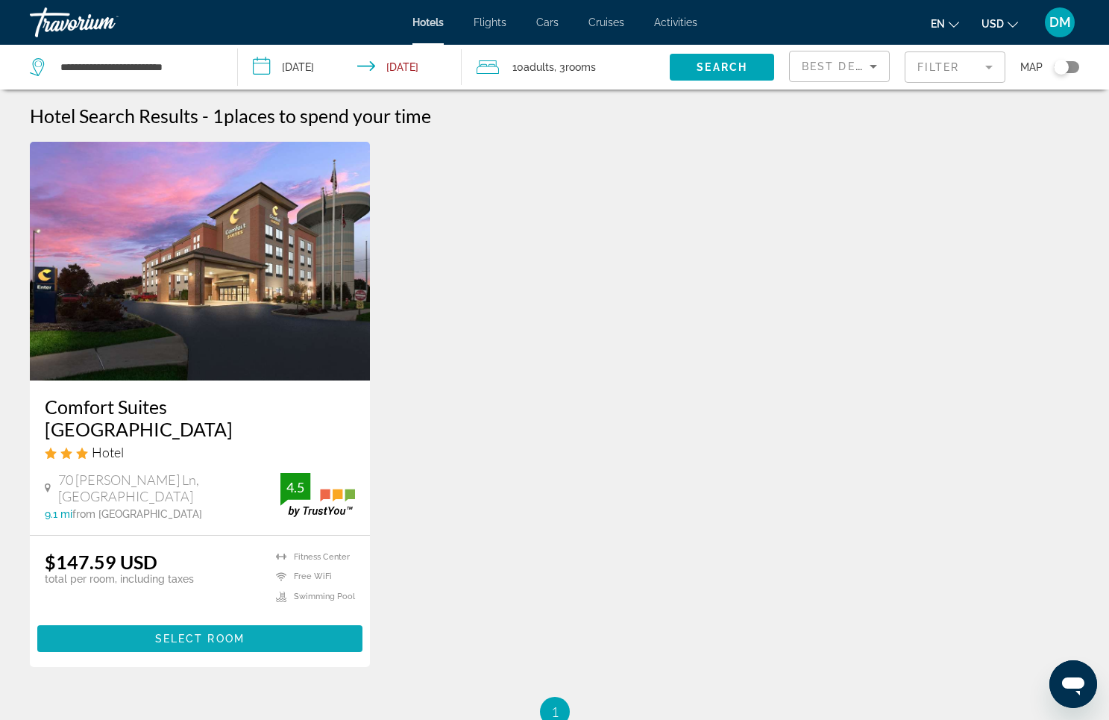
click at [209, 632] on span "Select Room" at bounding box center [200, 638] width 90 height 12
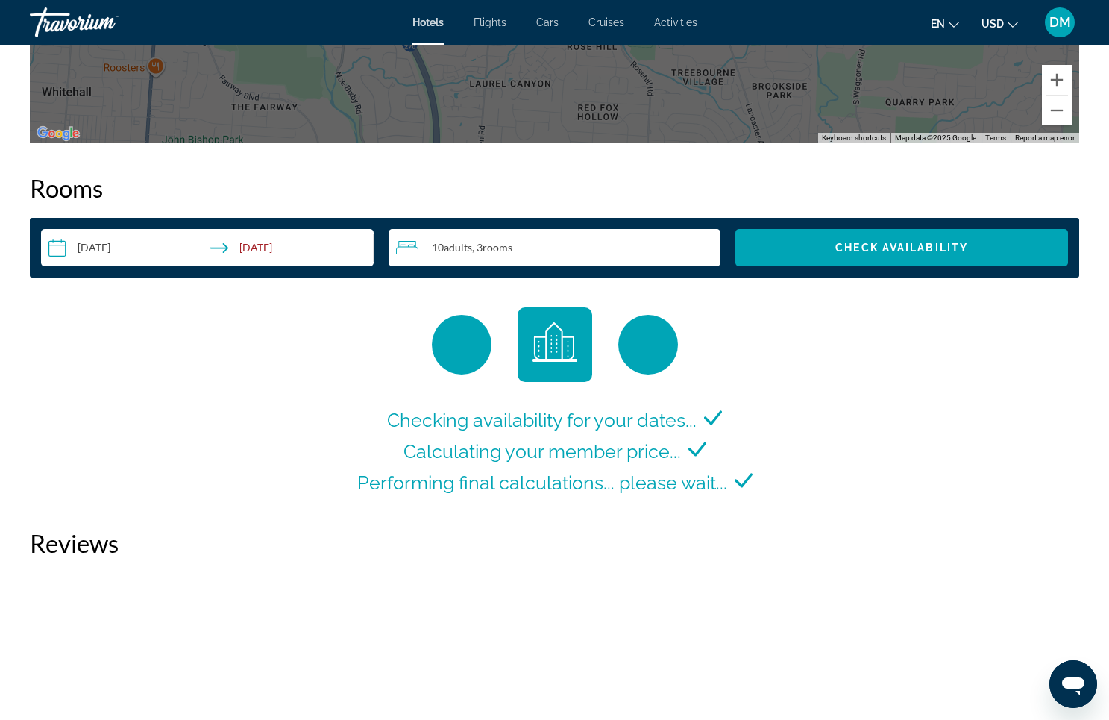
scroll to position [1810, 0]
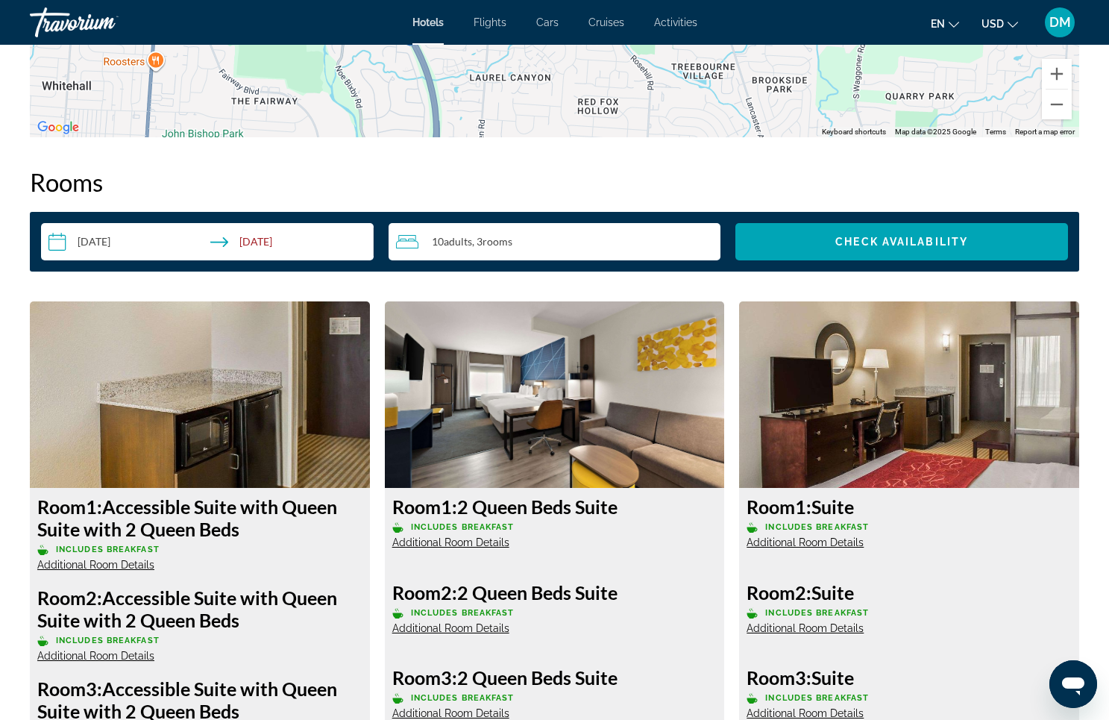
click at [348, 455] on img "Main content" at bounding box center [200, 394] width 340 height 186
click at [526, 234] on div "10 Adult Adults , 3 Room rooms" at bounding box center [558, 242] width 325 height 18
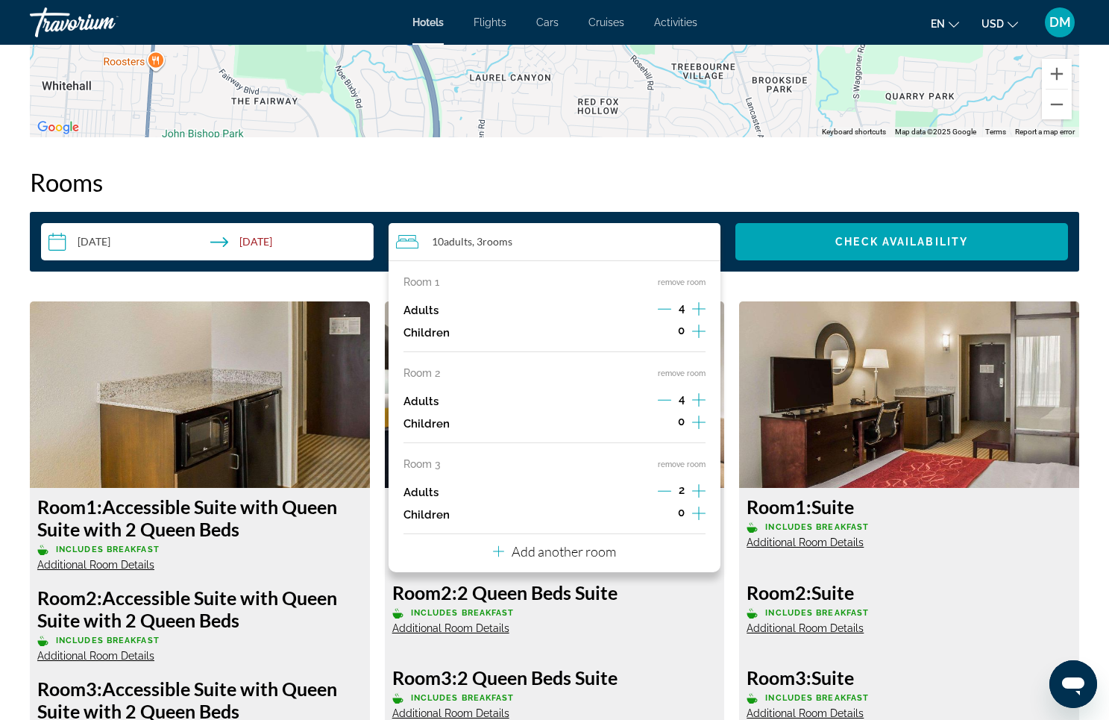
click at [661, 469] on button "remove room" at bounding box center [682, 464] width 48 height 10
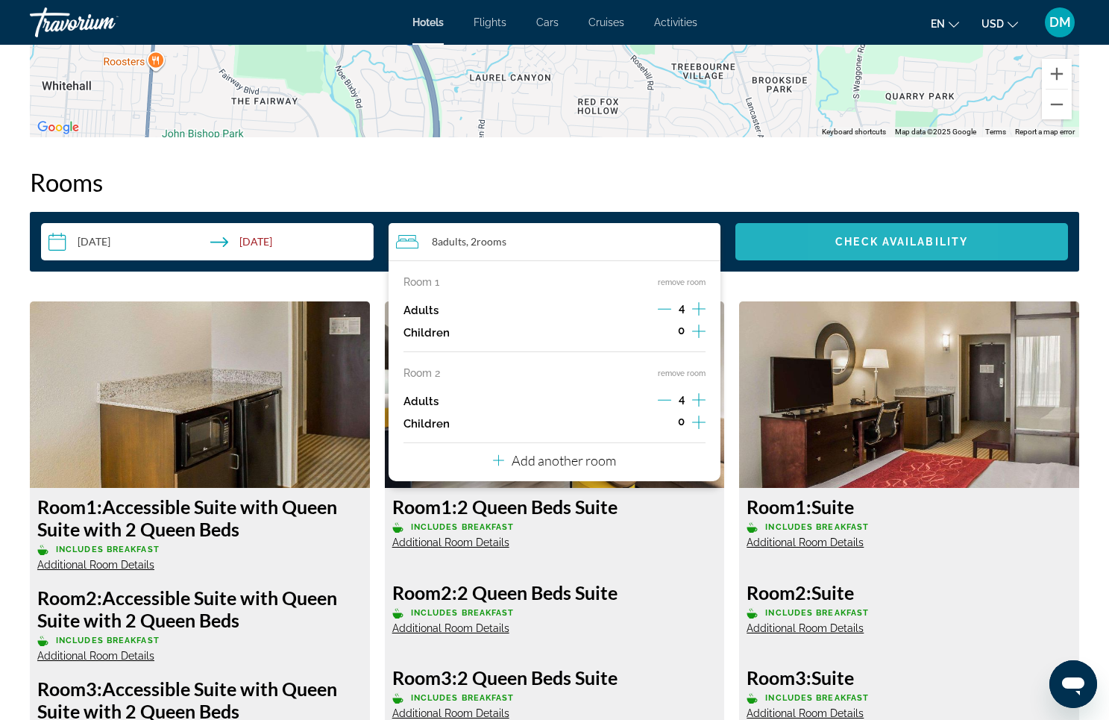
click at [844, 243] on span "Check Availability" at bounding box center [901, 242] width 133 height 12
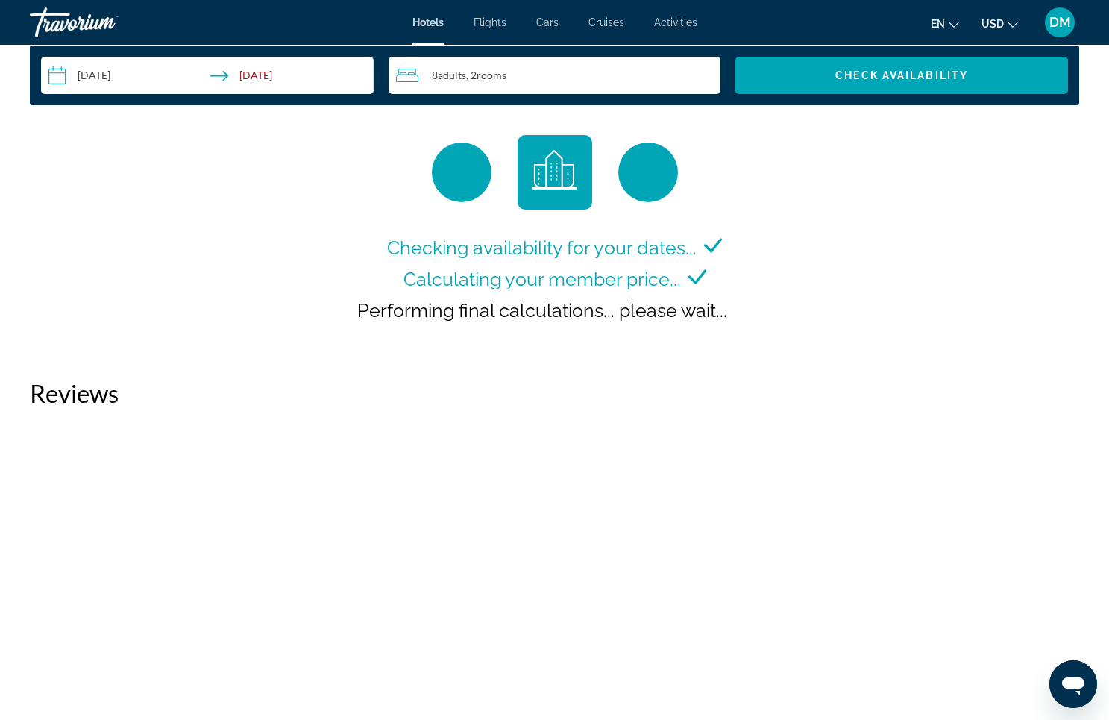
scroll to position [1973, 0]
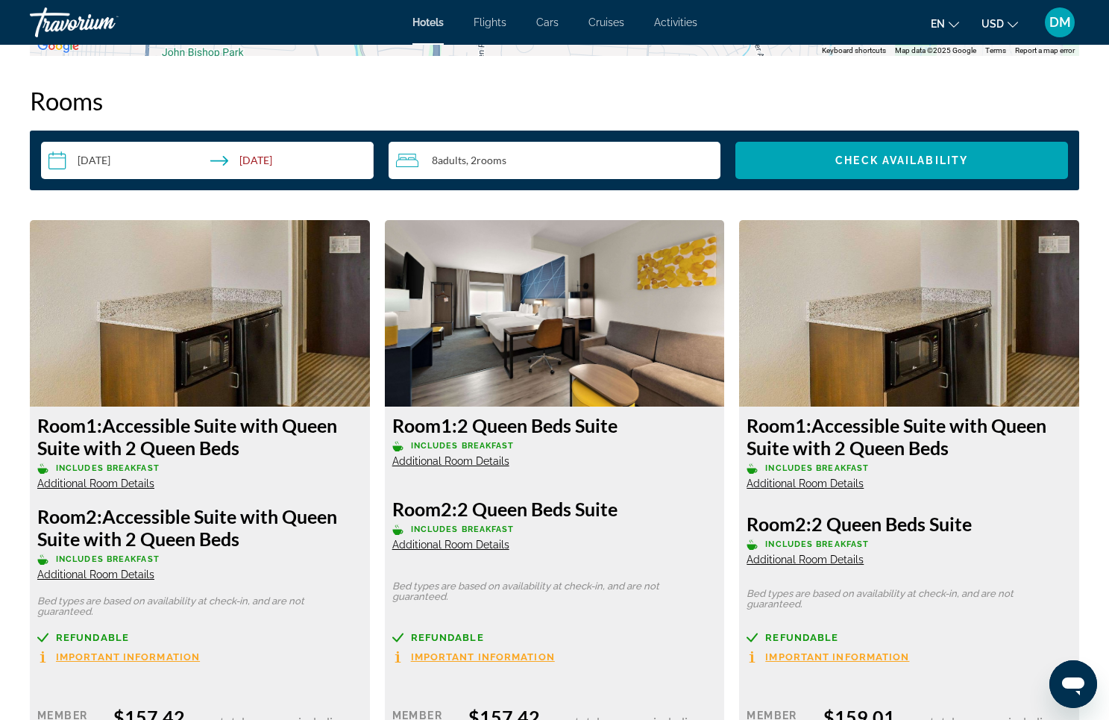
scroll to position [1853, 0]
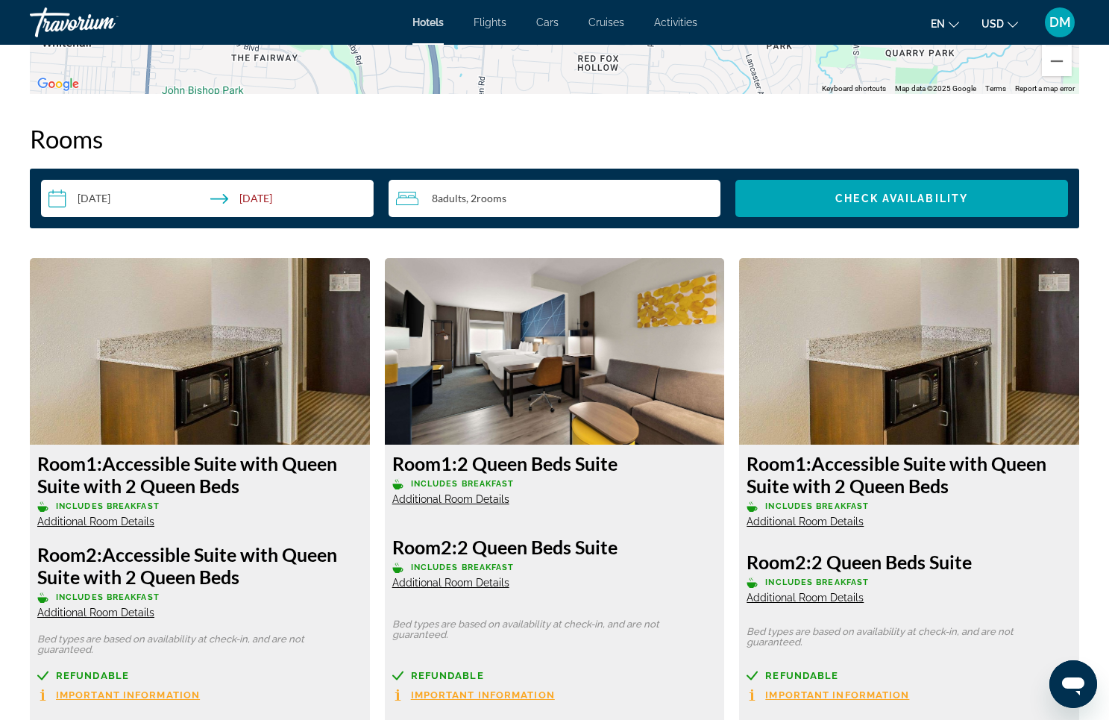
click at [538, 193] on div "8 Adult Adults , 2 Room rooms" at bounding box center [558, 198] width 325 height 18
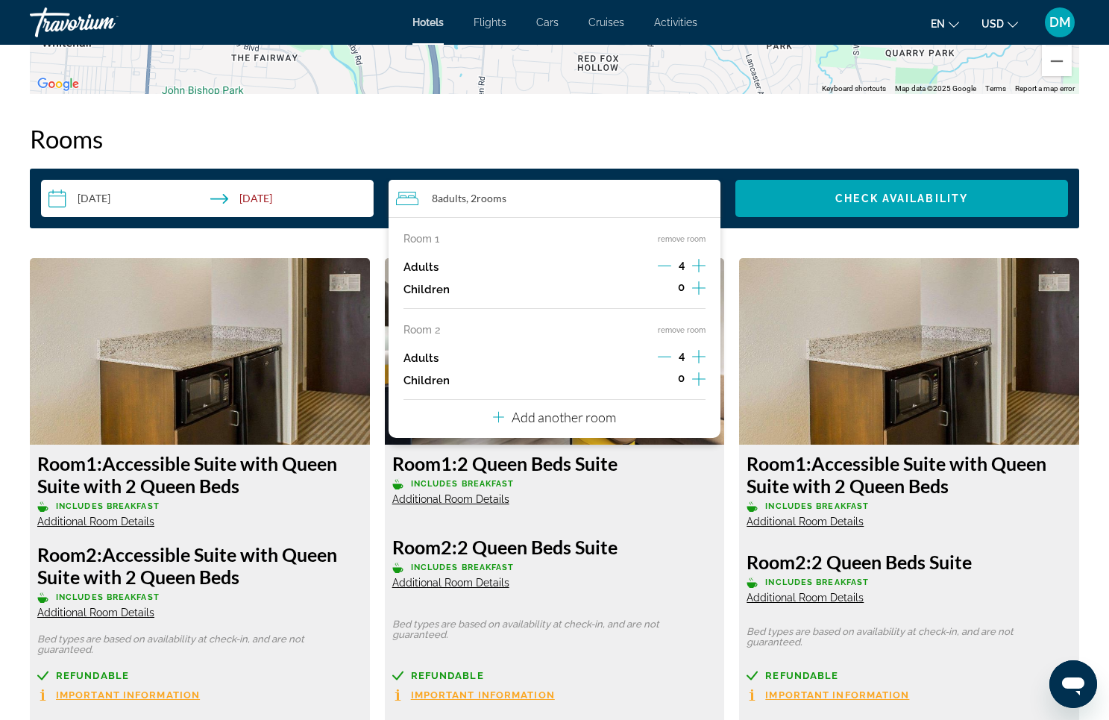
click at [627, 428] on div "Room 1 remove room Adults 4 Children 0 Room 2 remove room Adults 4 Children 0 A…" at bounding box center [555, 327] width 333 height 221
click at [591, 430] on button "Add another room" at bounding box center [554, 415] width 123 height 31
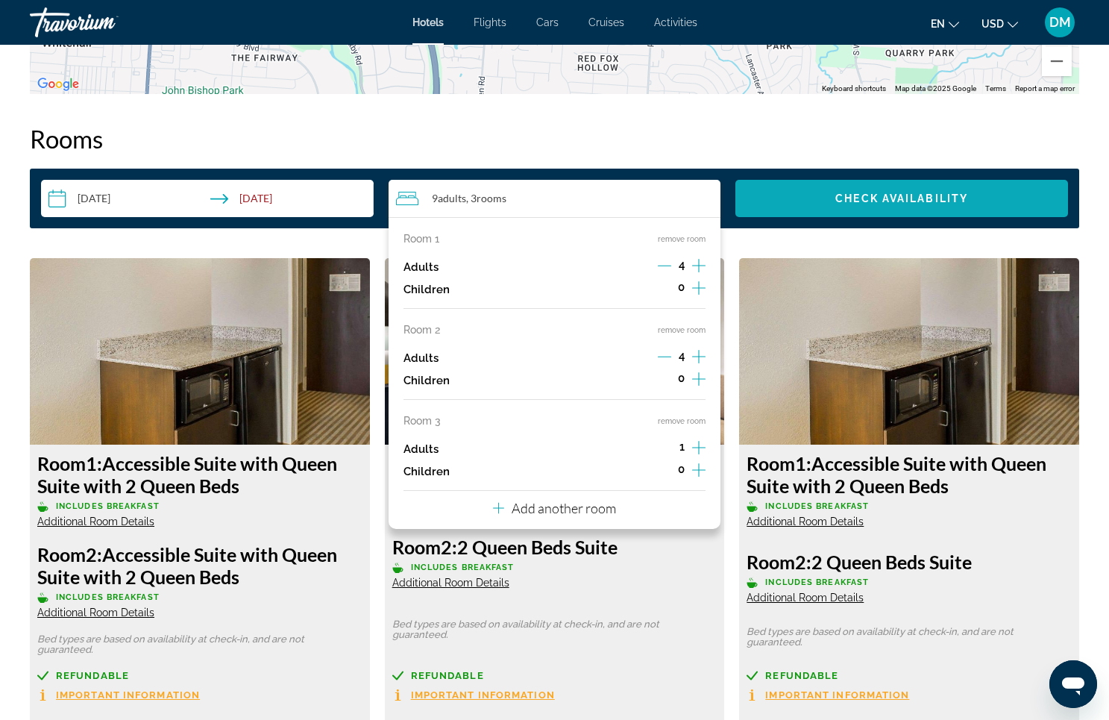
click at [891, 192] on span "Check Availability" at bounding box center [901, 198] width 133 height 12
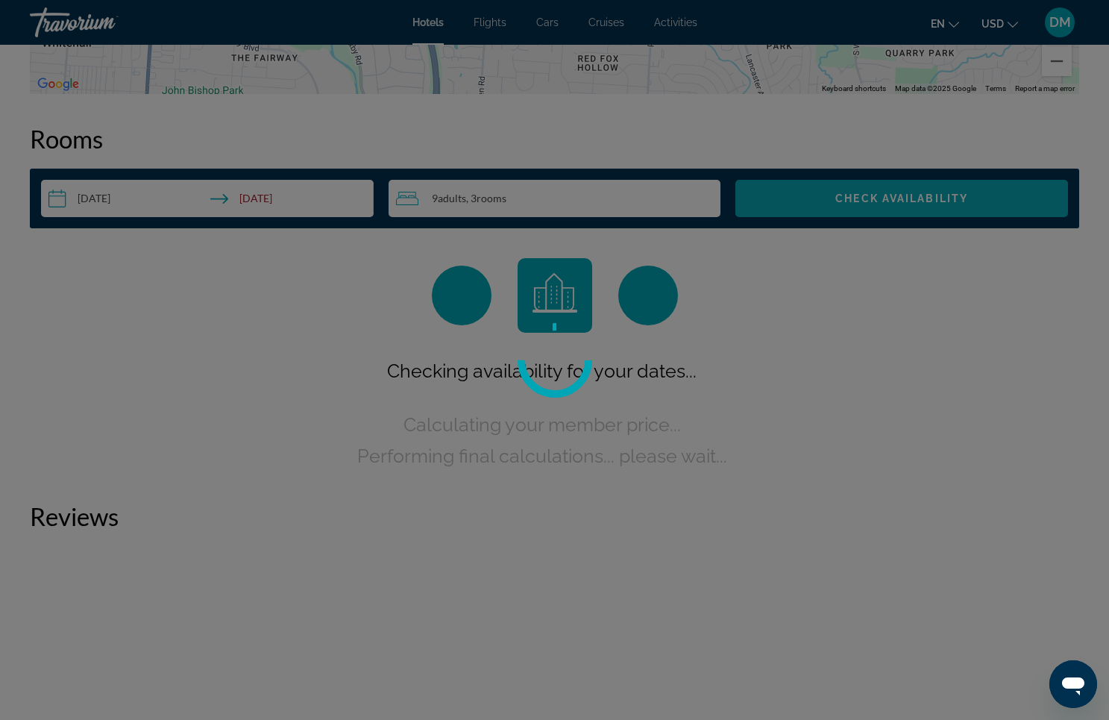
scroll to position [1888, 0]
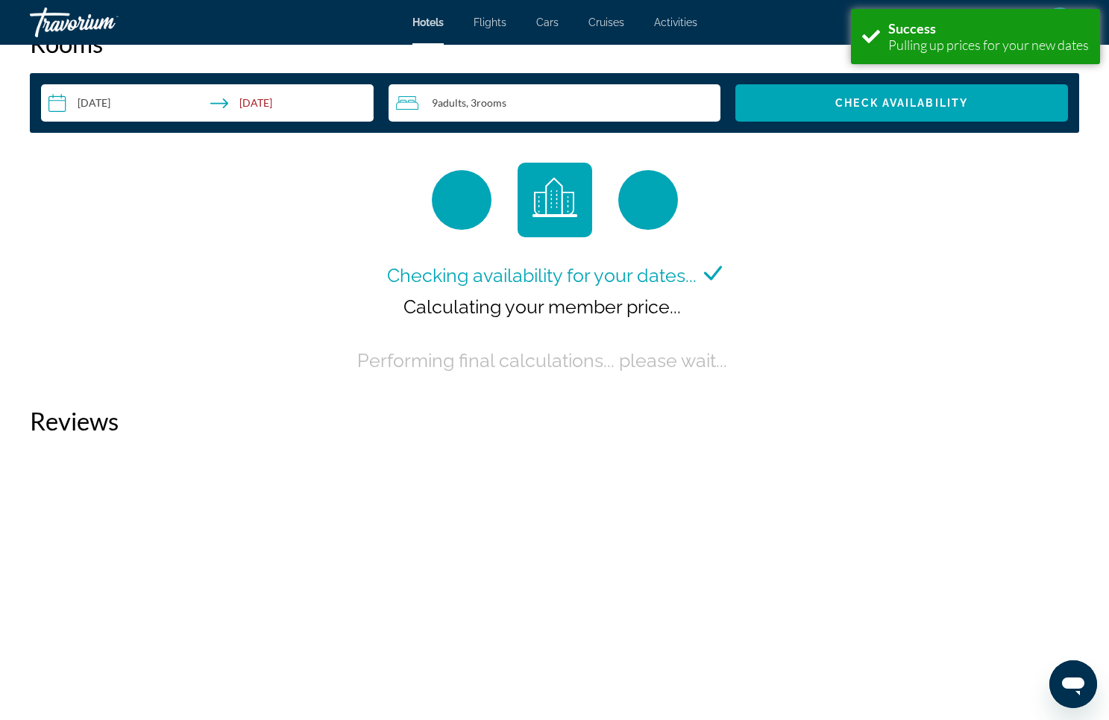
scroll to position [1948, 0]
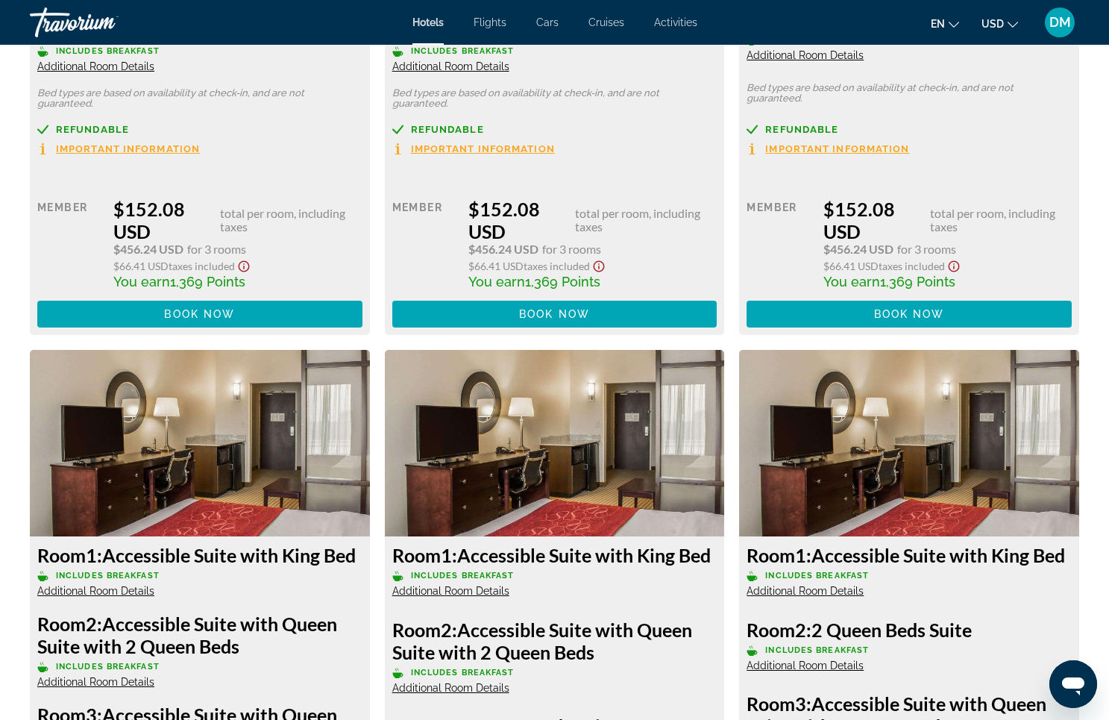
scroll to position [9999, 0]
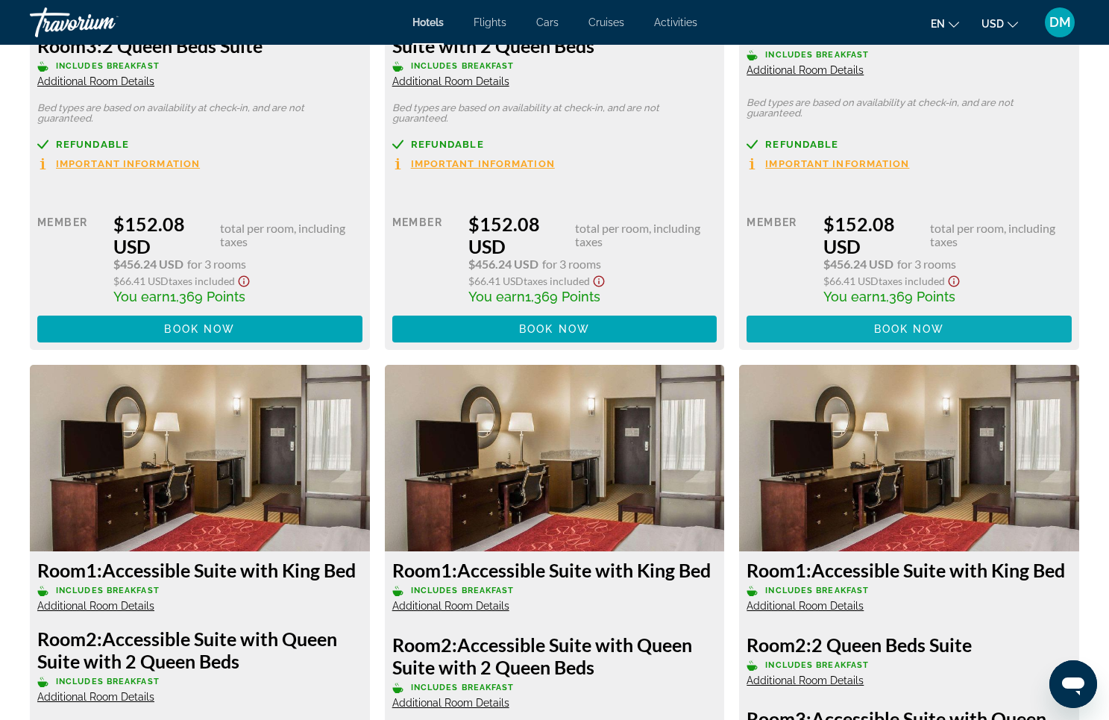
click at [885, 335] on span "Book now" at bounding box center [909, 329] width 71 height 12
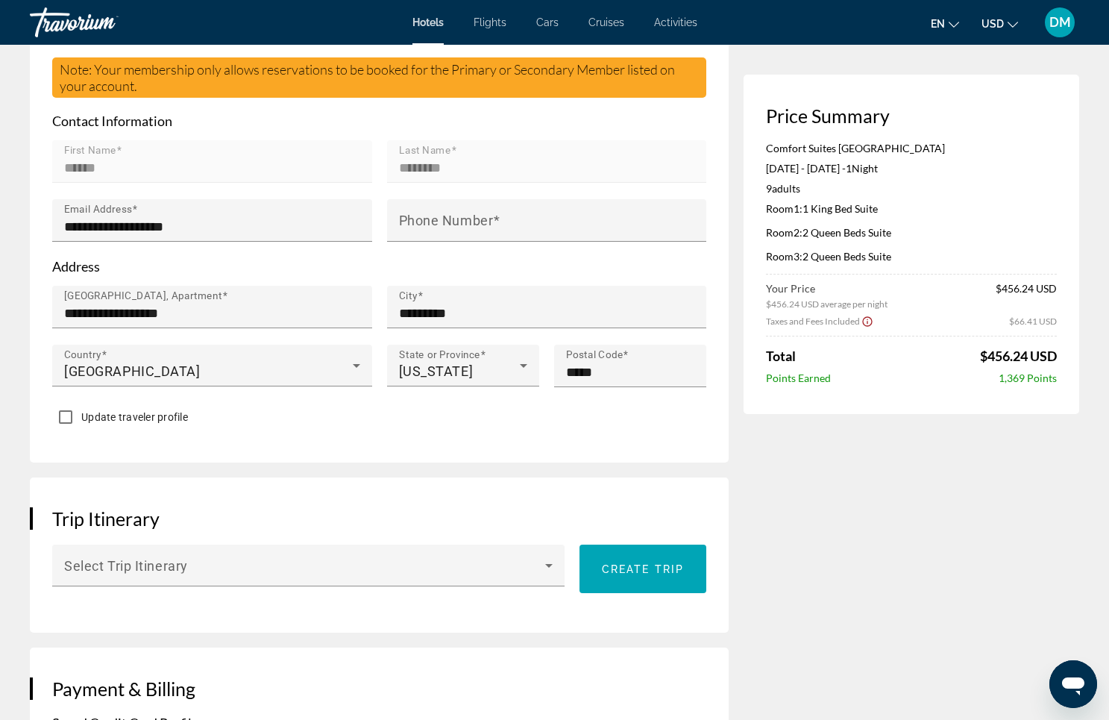
scroll to position [457, 0]
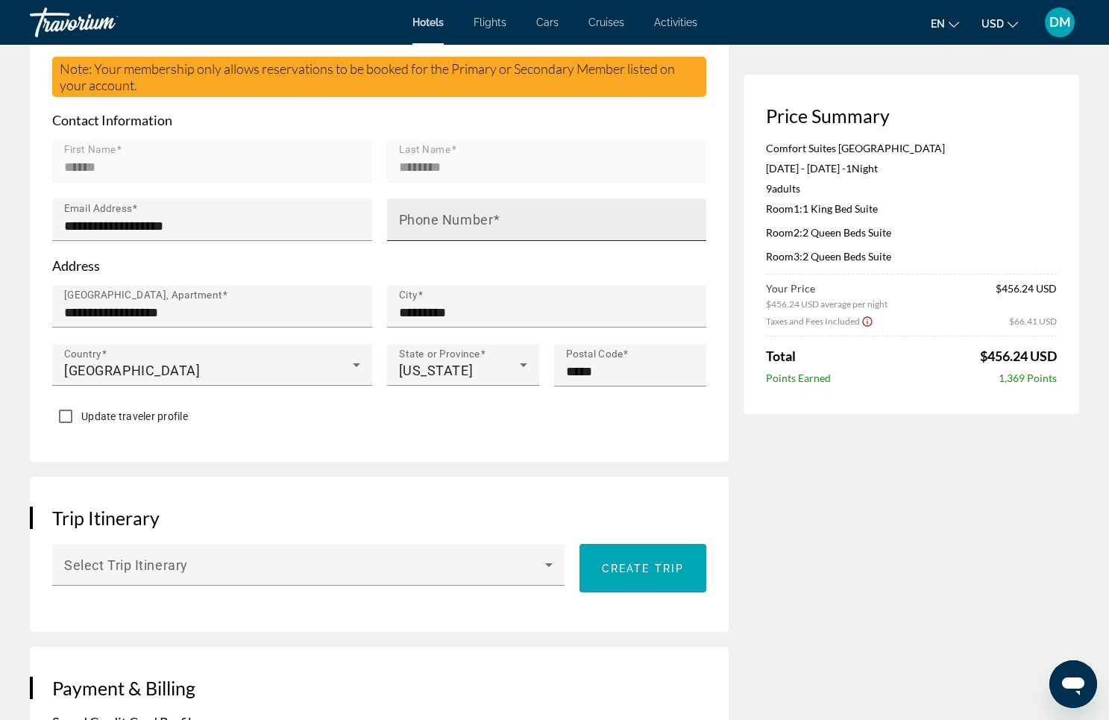
click at [491, 220] on mat-label "Phone Number" at bounding box center [446, 220] width 95 height 16
click at [491, 220] on input "Phone Number" at bounding box center [551, 226] width 305 height 18
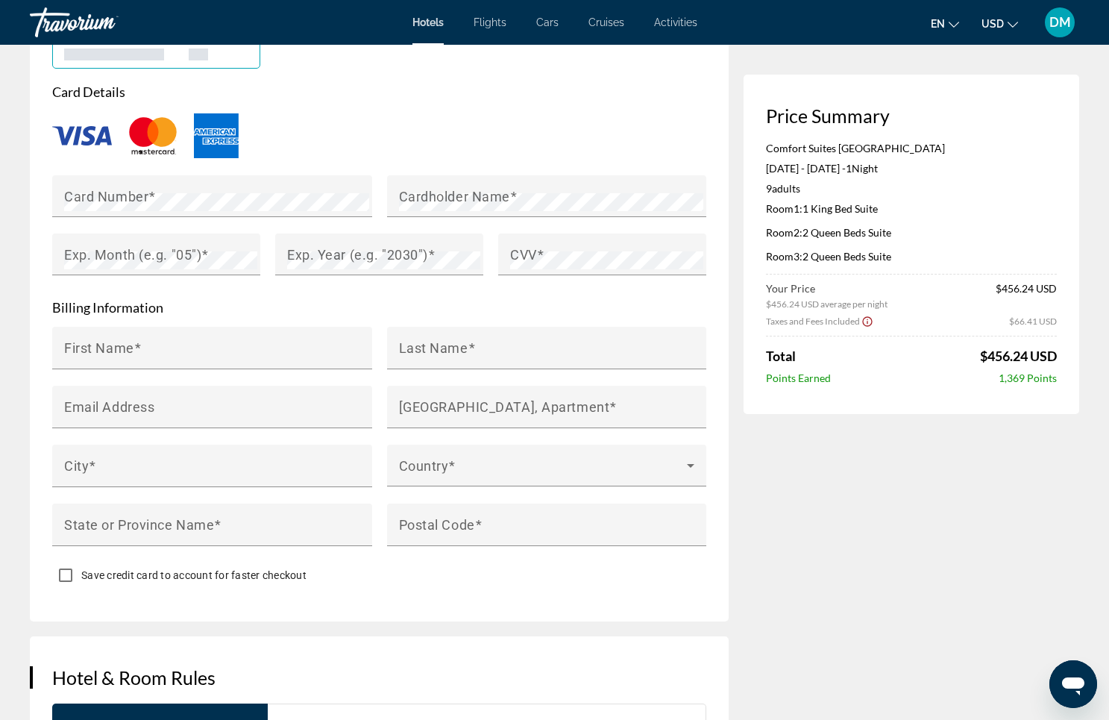
scroll to position [1269, 0]
type input "**********"
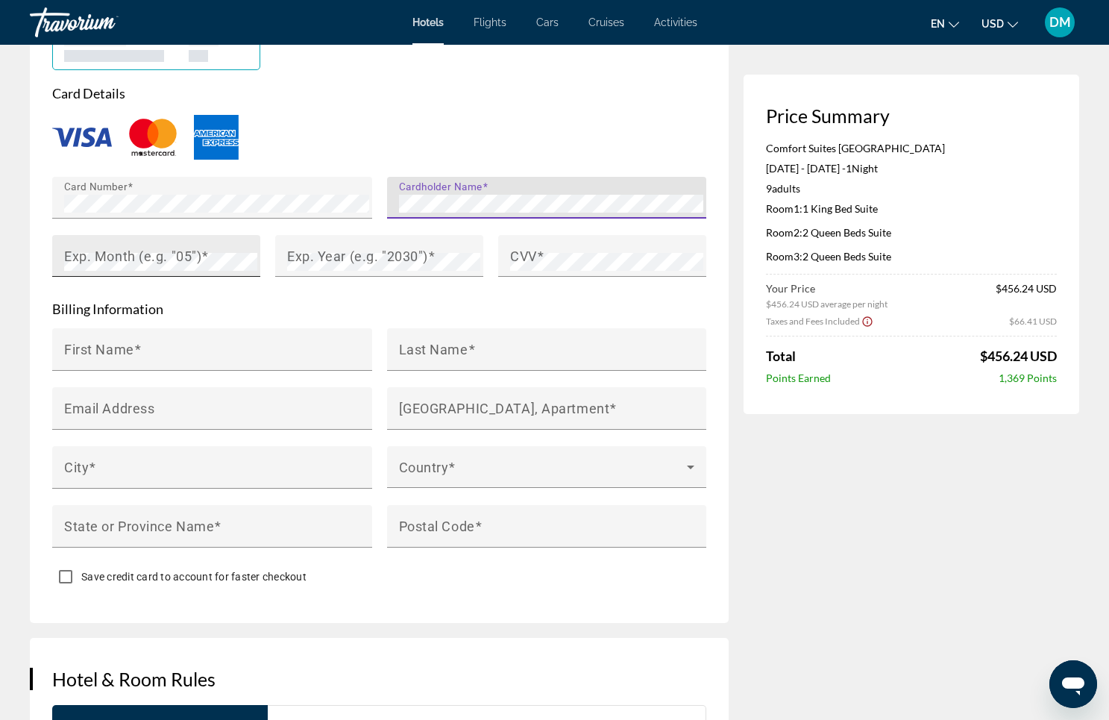
click at [202, 248] on span "Main content" at bounding box center [204, 256] width 7 height 16
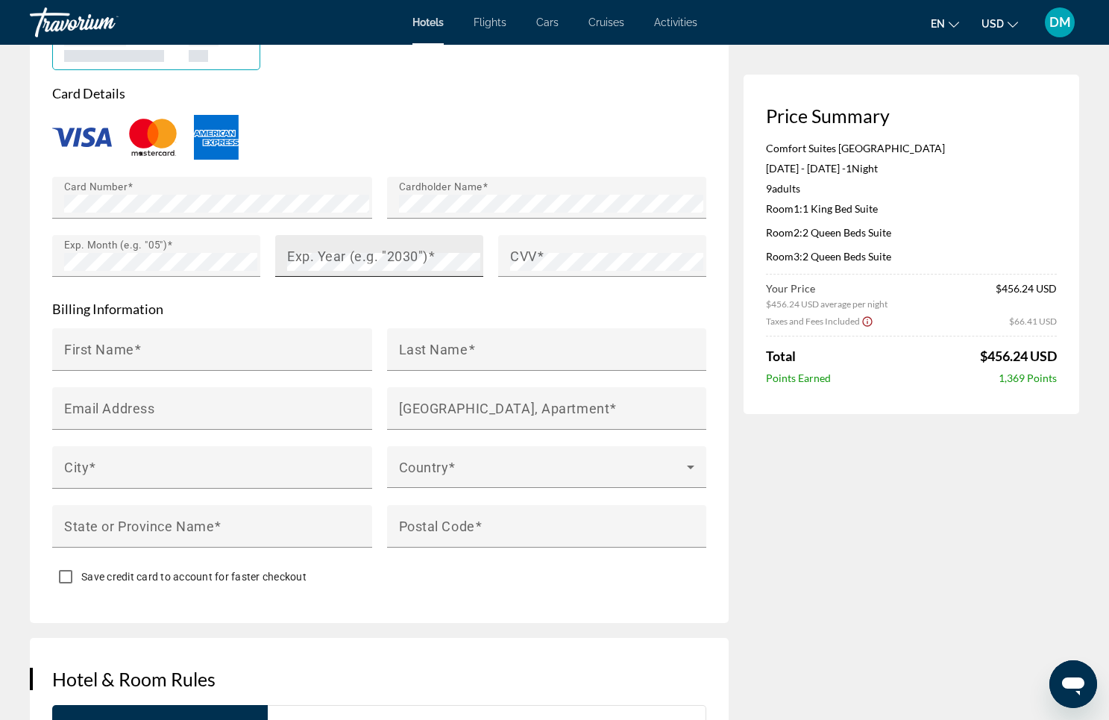
click at [310, 248] on mat-label "Exp. Year (e.g. "2030")" at bounding box center [357, 256] width 141 height 16
click at [541, 255] on span "Main content" at bounding box center [540, 256] width 7 height 16
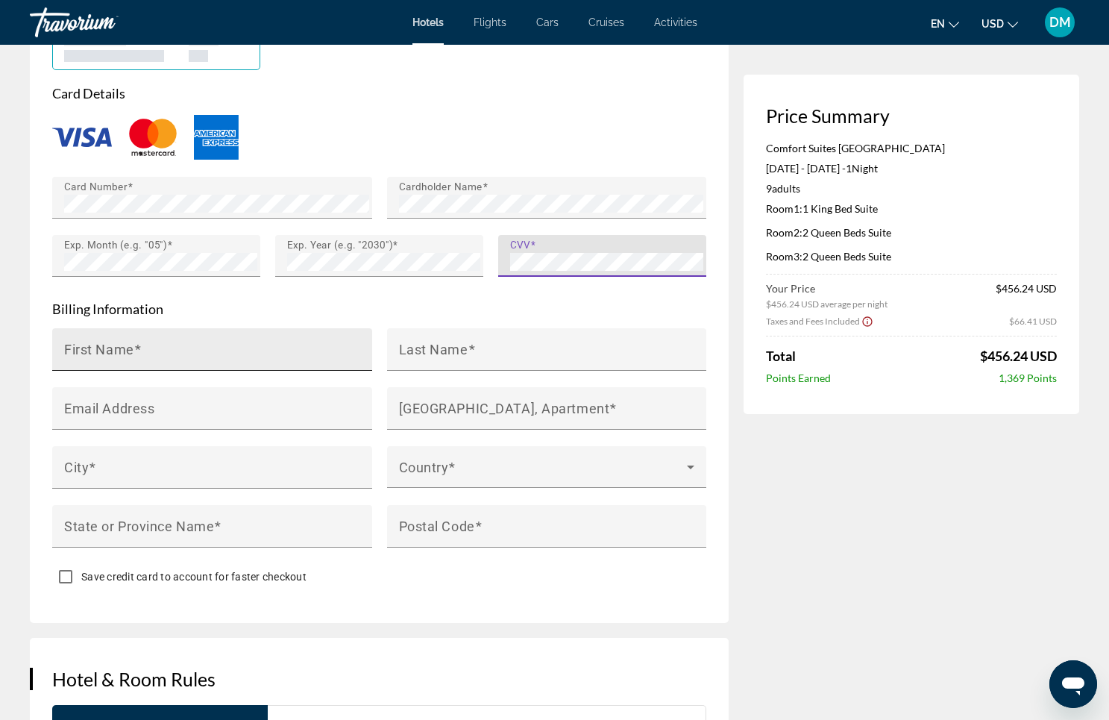
click at [107, 341] on mat-label "First Name" at bounding box center [99, 349] width 70 height 16
click at [107, 347] on input "First Name" at bounding box center [216, 356] width 305 height 18
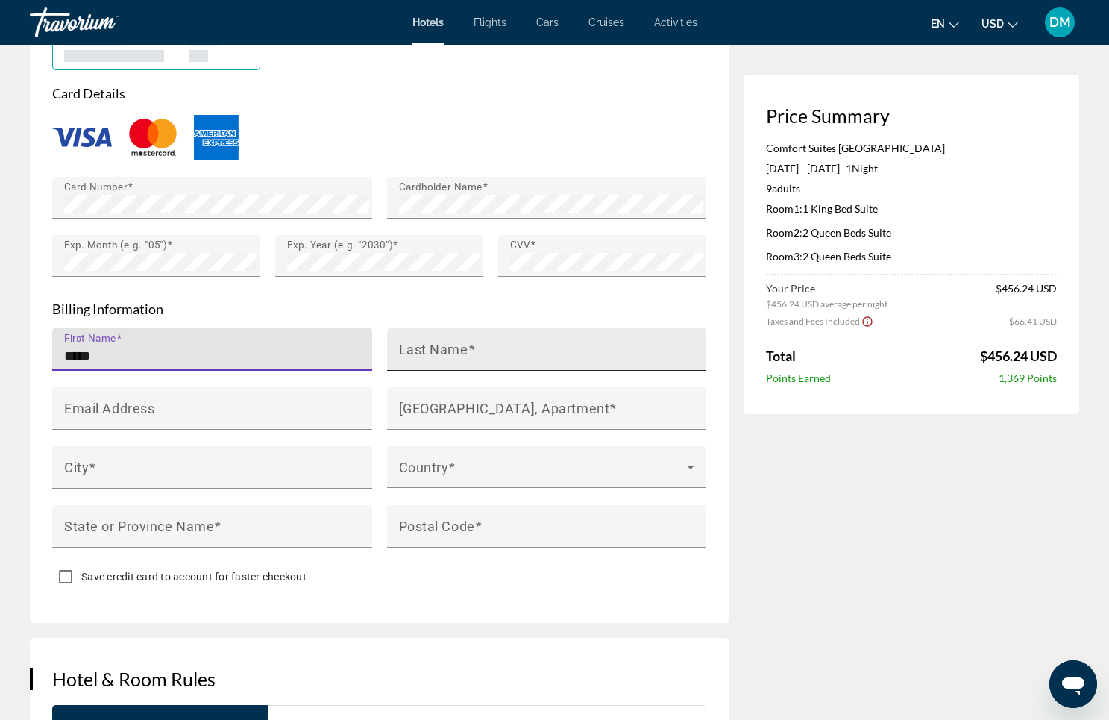
type input "*****"
click at [429, 351] on mat-label "Last Name" at bounding box center [433, 349] width 69 height 16
click at [429, 351] on input "Last Name" at bounding box center [551, 356] width 305 height 18
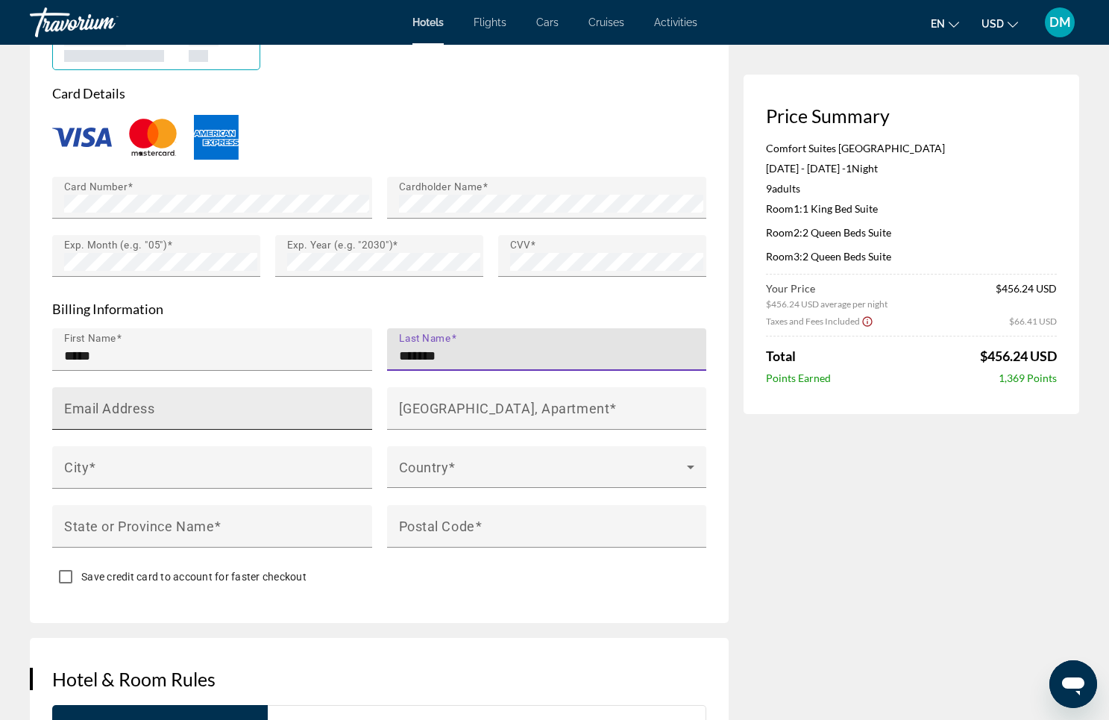
type input "*******"
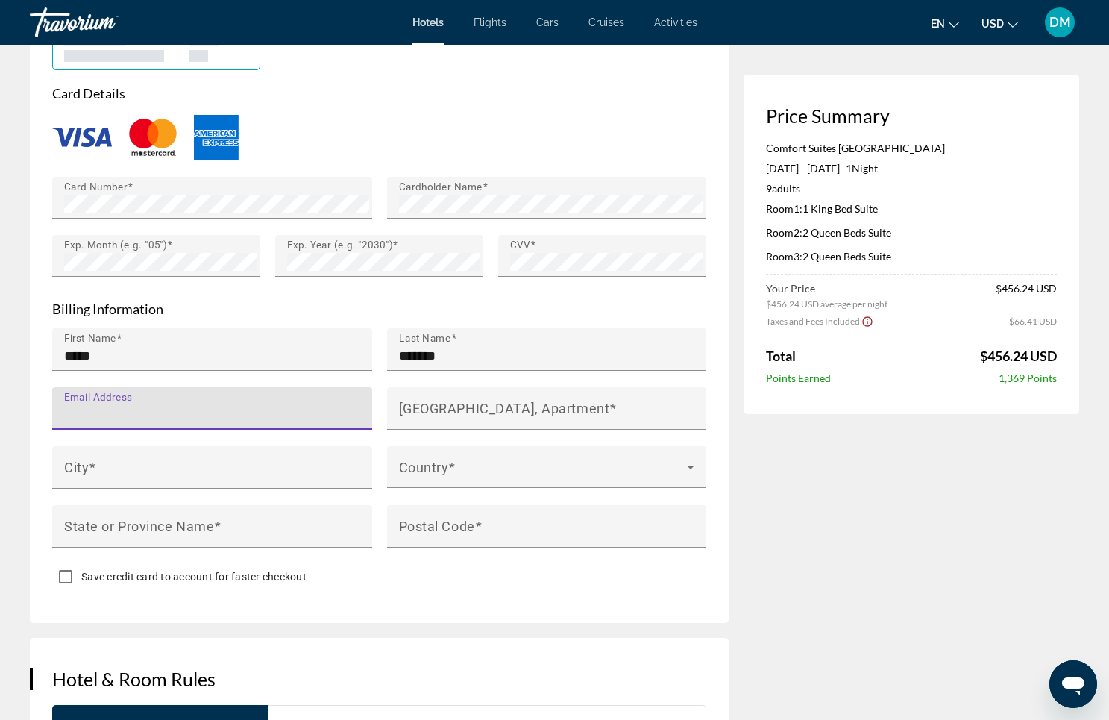
click at [874, 565] on div "Price Summary Comfort Suites [GEOGRAPHIC_DATA] [DATE] - [DATE] - 1 Night Nights…" at bounding box center [912, 66] width 336 height 2449
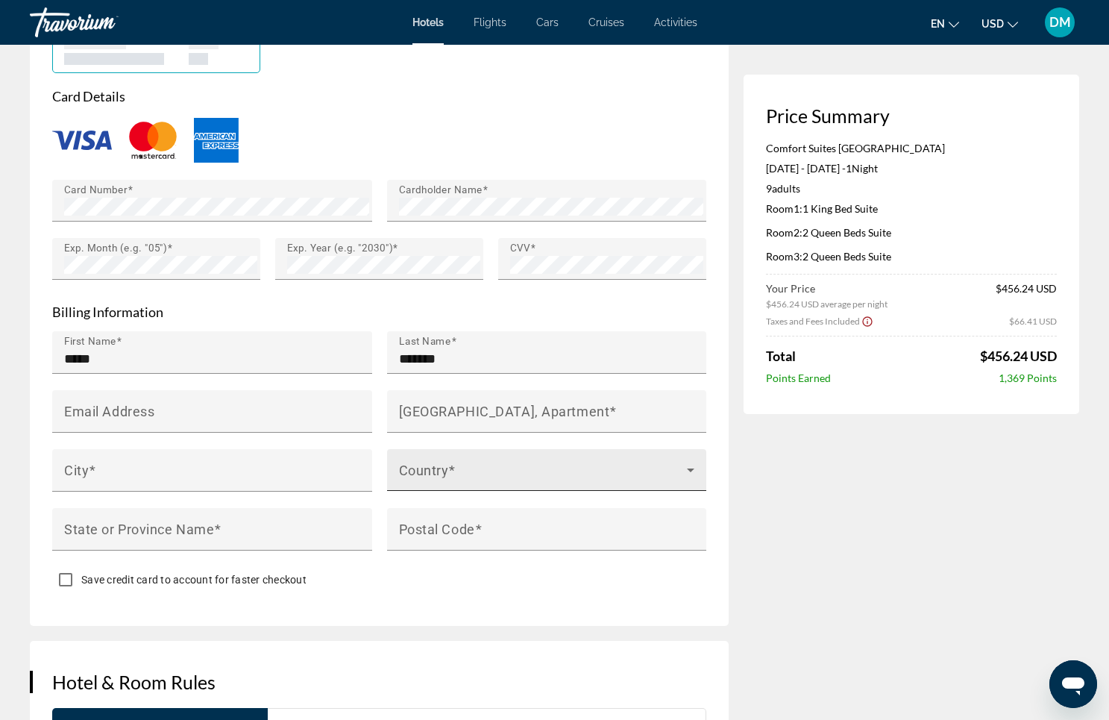
scroll to position [1271, 0]
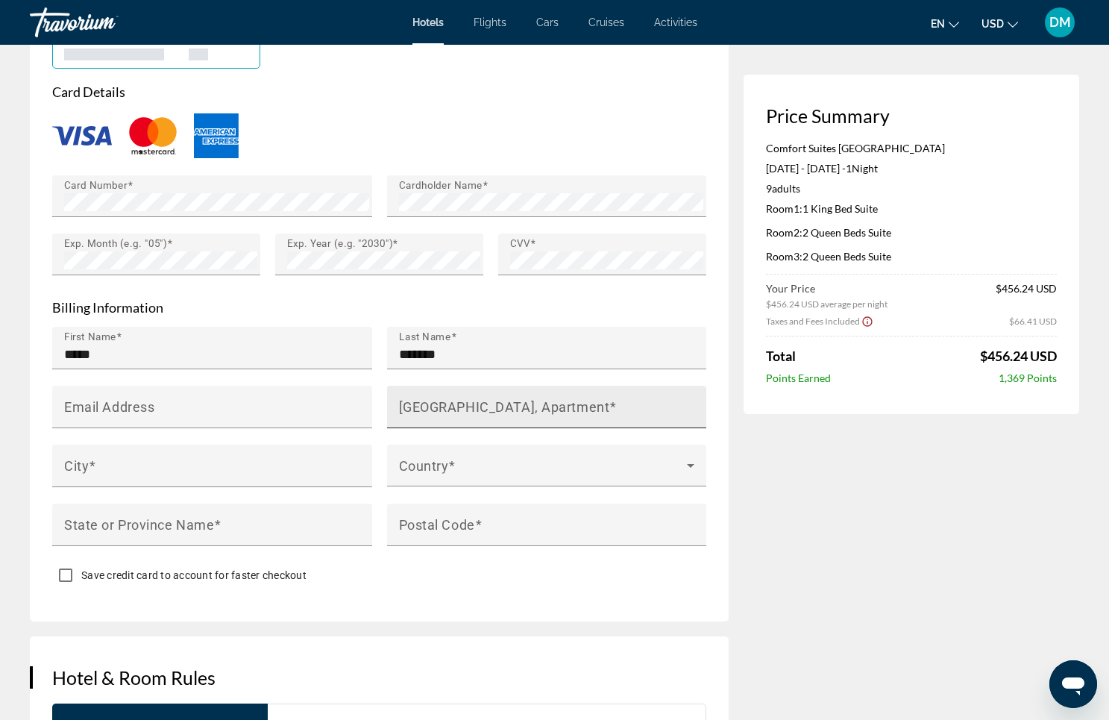
click at [490, 408] on mat-label "[GEOGRAPHIC_DATA], Apartment" at bounding box center [504, 406] width 211 height 16
click at [490, 408] on input "[GEOGRAPHIC_DATA], Apartment" at bounding box center [551, 413] width 305 height 18
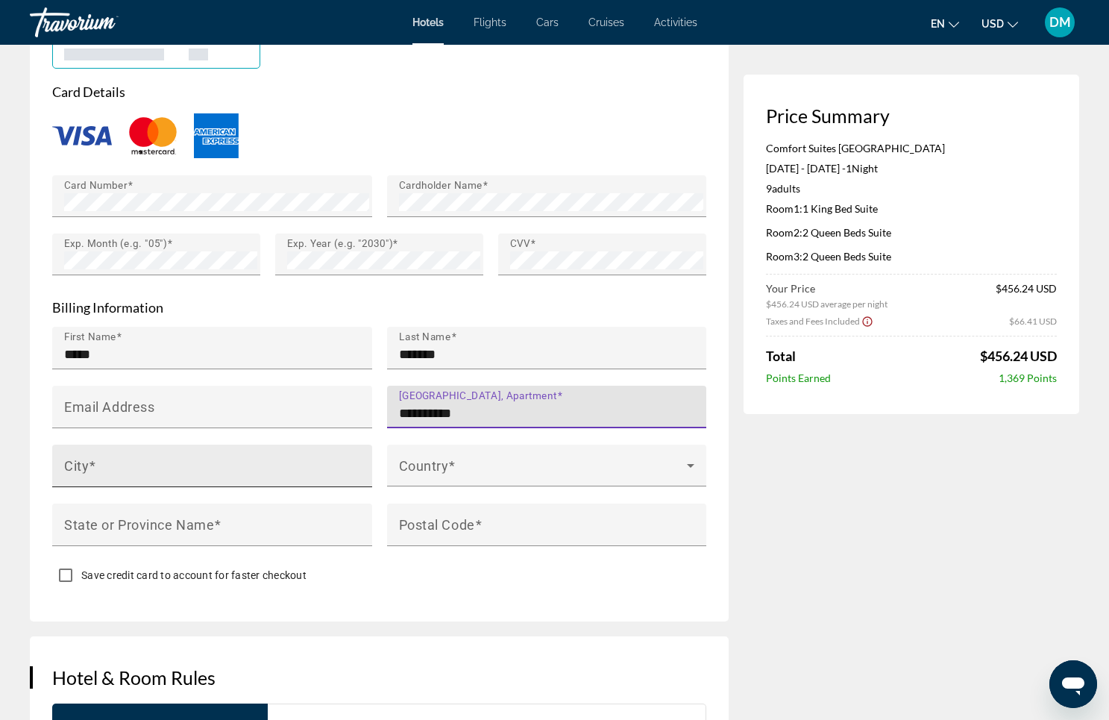
type input "**********"
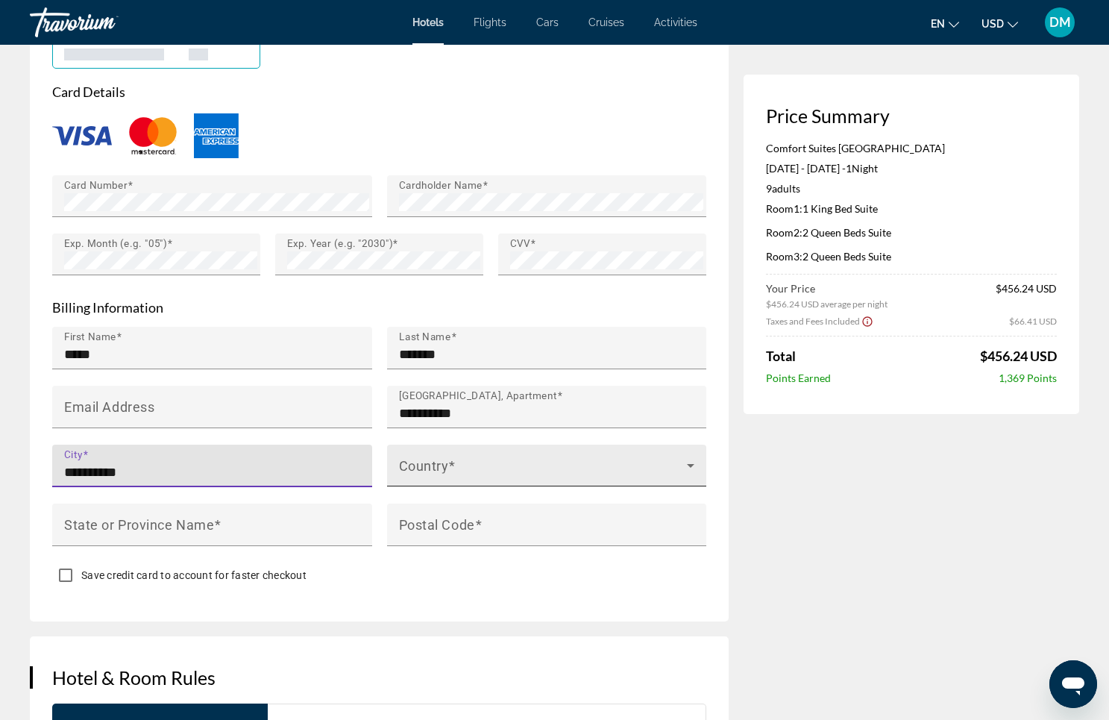
type input "**********"
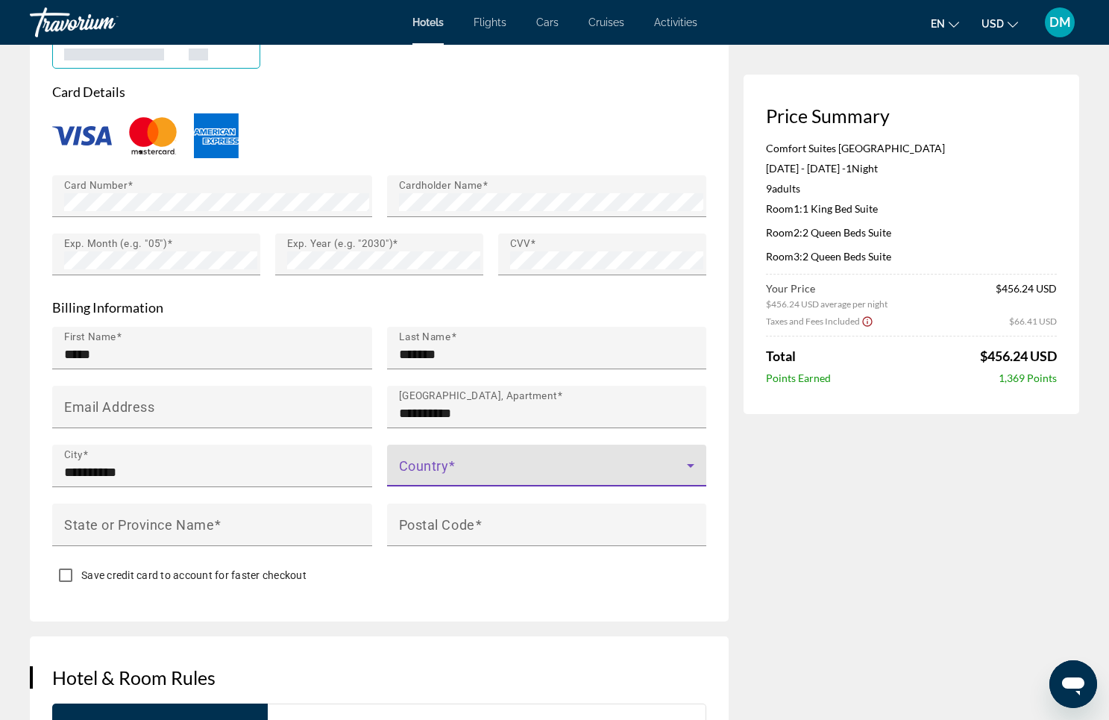
click at [475, 462] on span "Main content" at bounding box center [543, 471] width 289 height 18
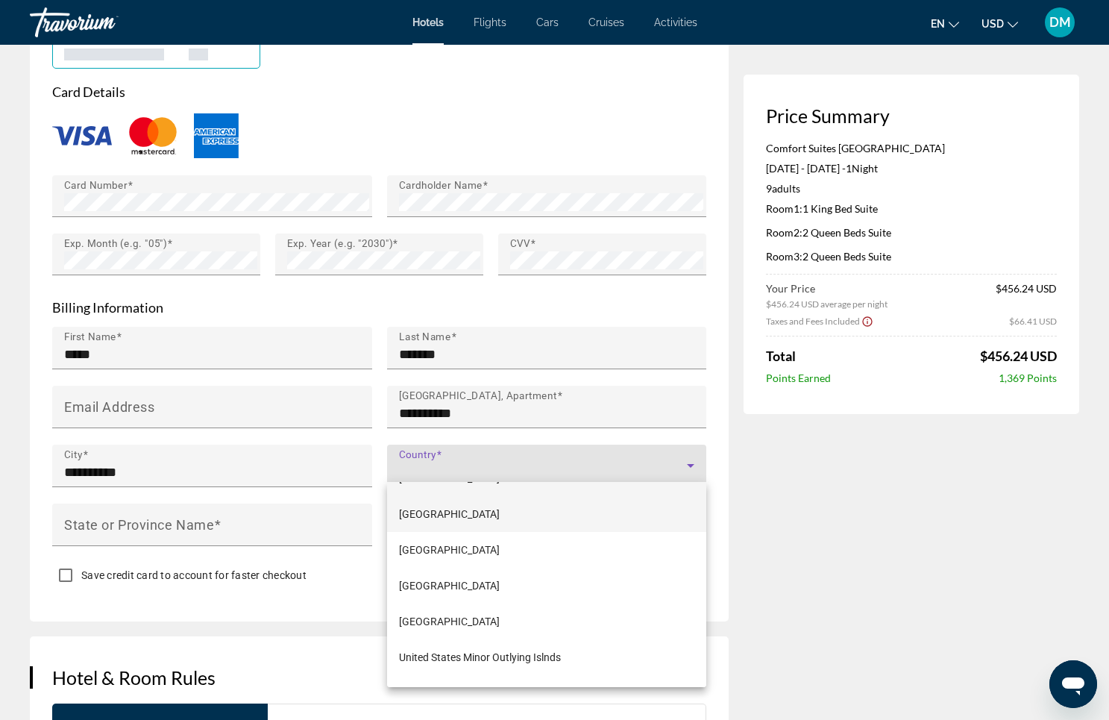
scroll to position [8552, 0]
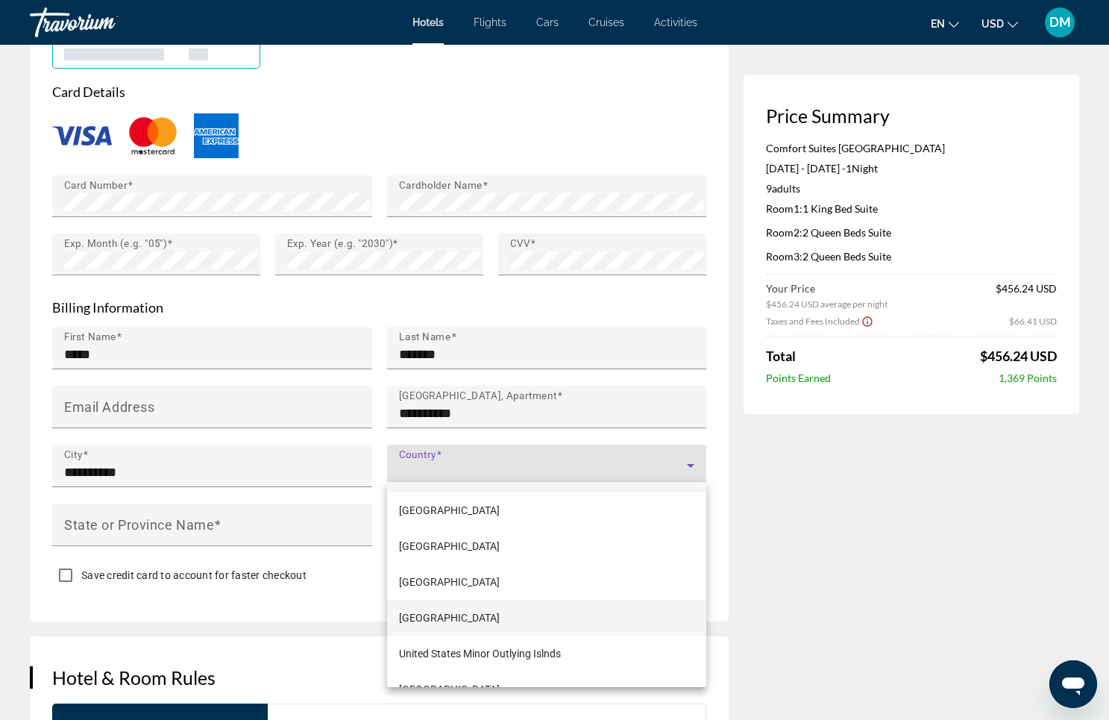
click at [471, 628] on mat-option "[GEOGRAPHIC_DATA]" at bounding box center [547, 618] width 320 height 36
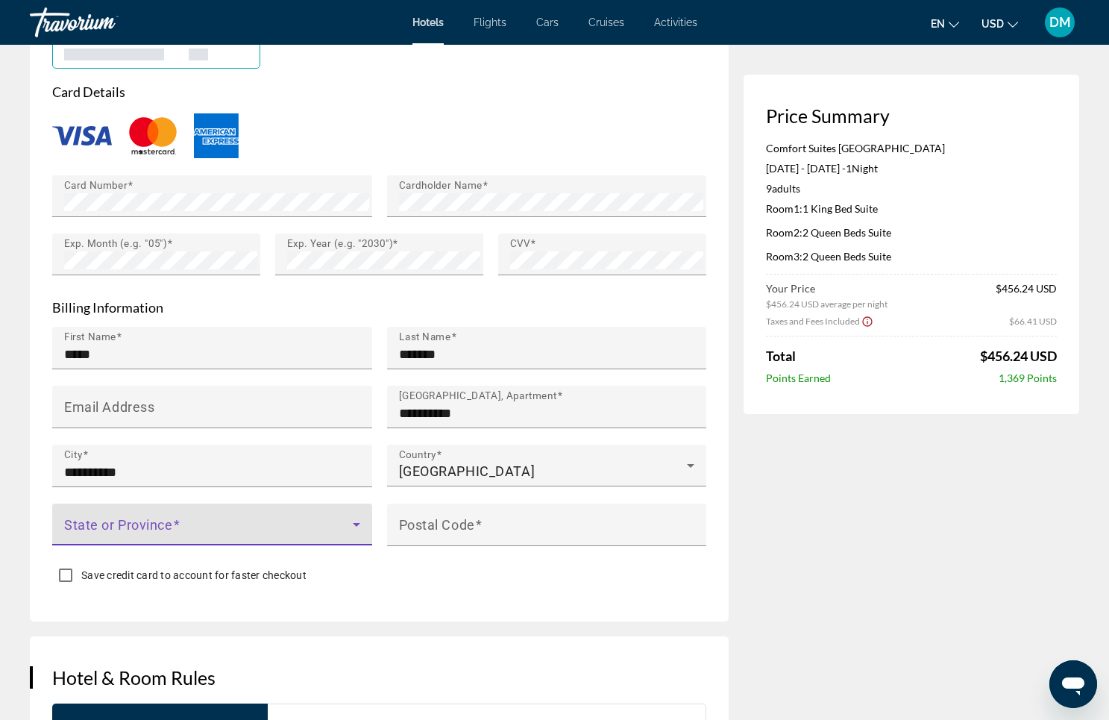
click at [266, 521] on span "Main content" at bounding box center [208, 530] width 289 height 18
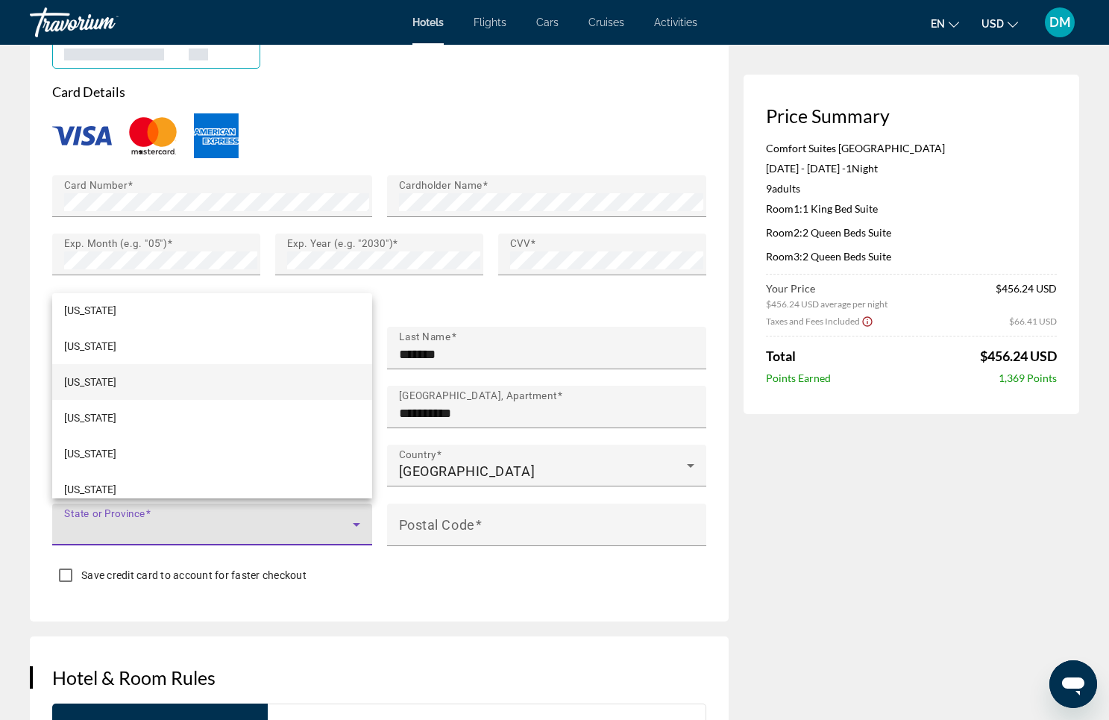
scroll to position [726, 0]
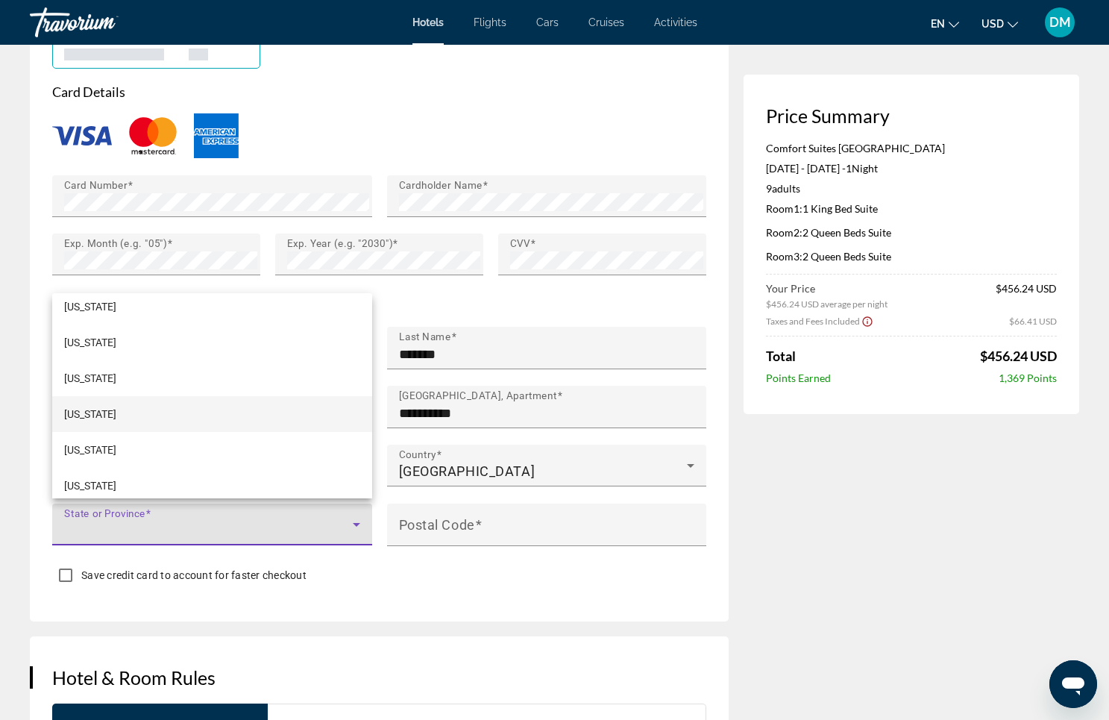
click at [216, 409] on mat-option "[US_STATE]" at bounding box center [212, 414] width 320 height 36
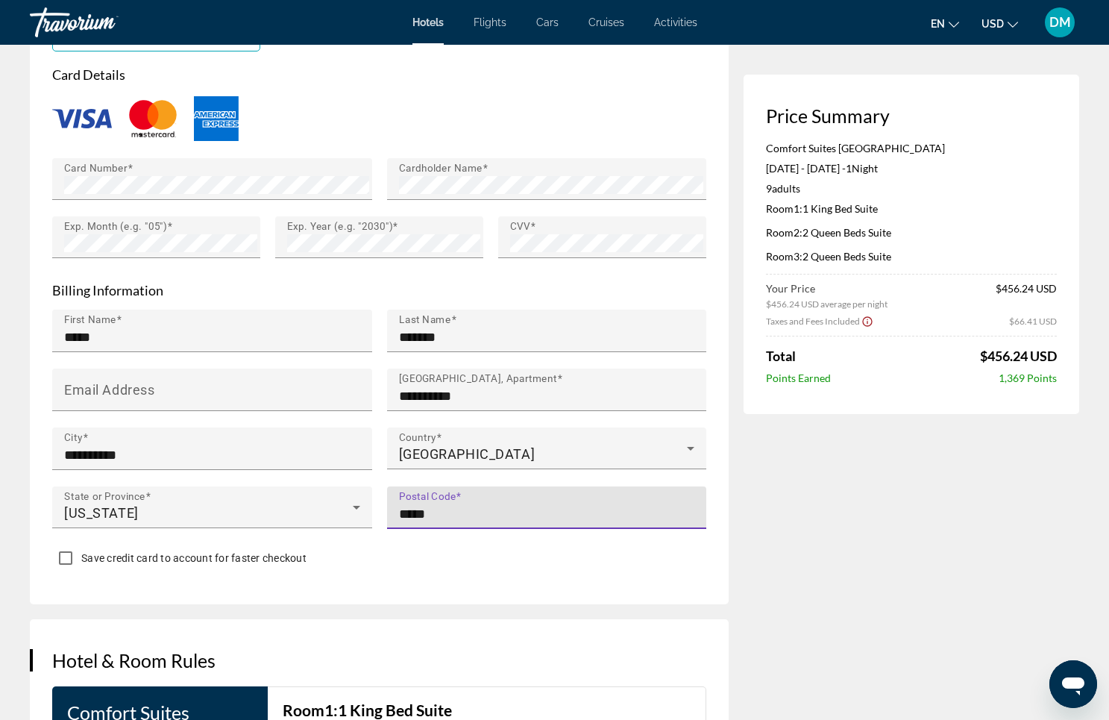
scroll to position [1289, 0]
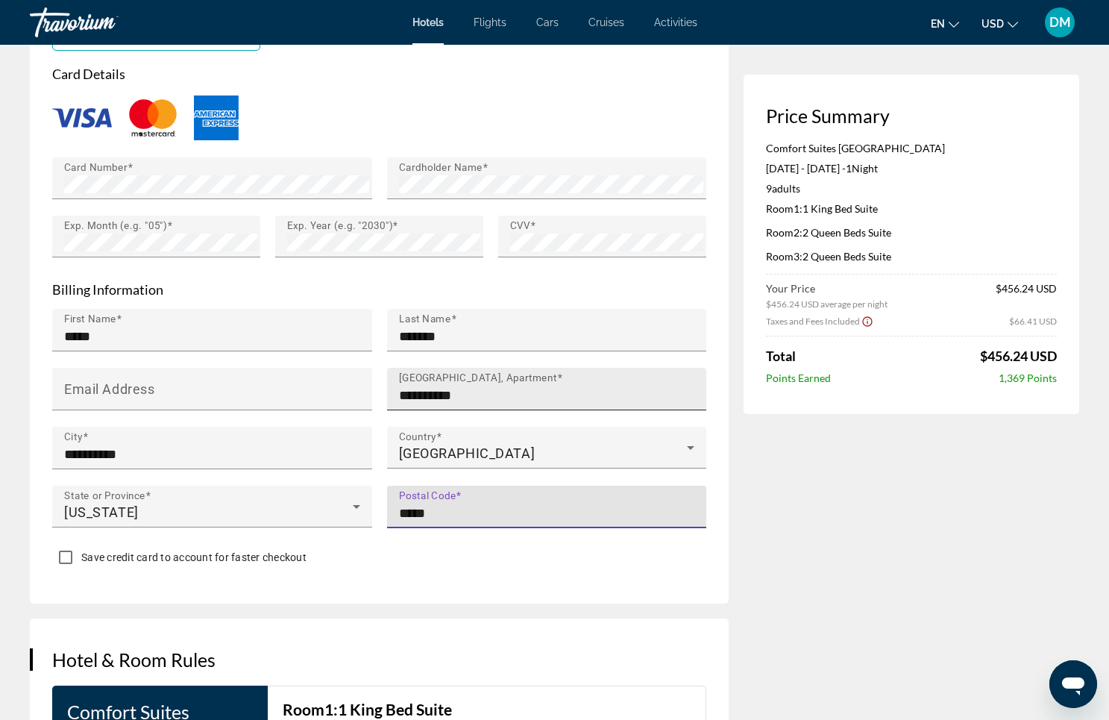
type input "*****"
click at [465, 396] on input "**********" at bounding box center [551, 395] width 305 height 18
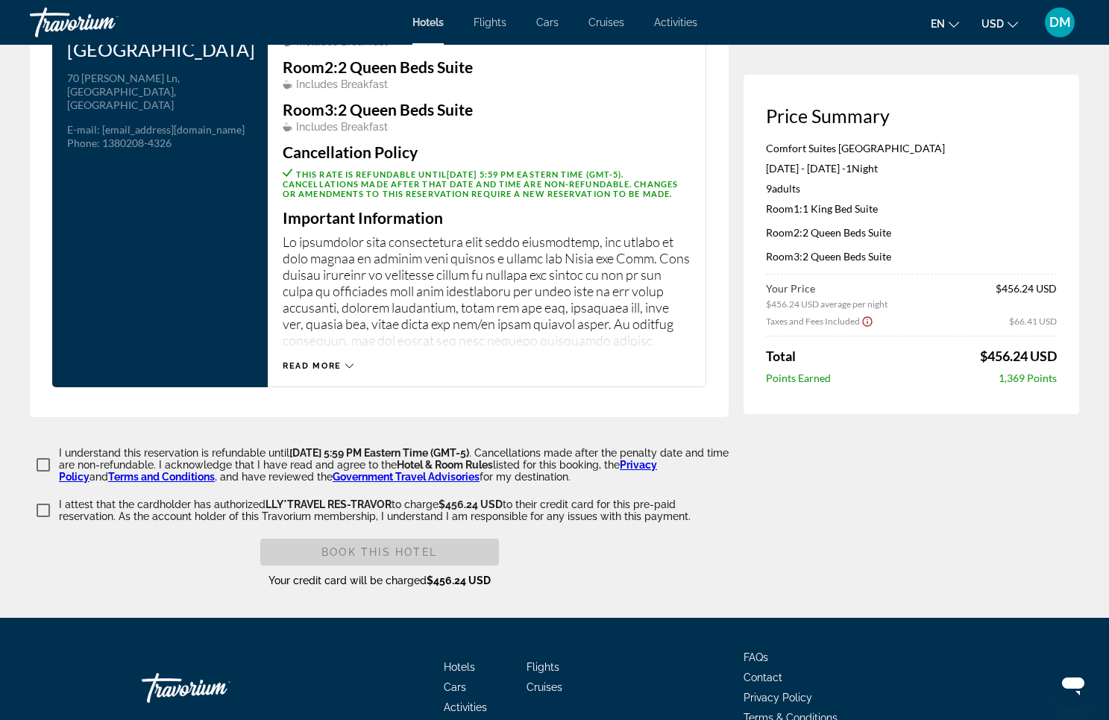
scroll to position [1999, 0]
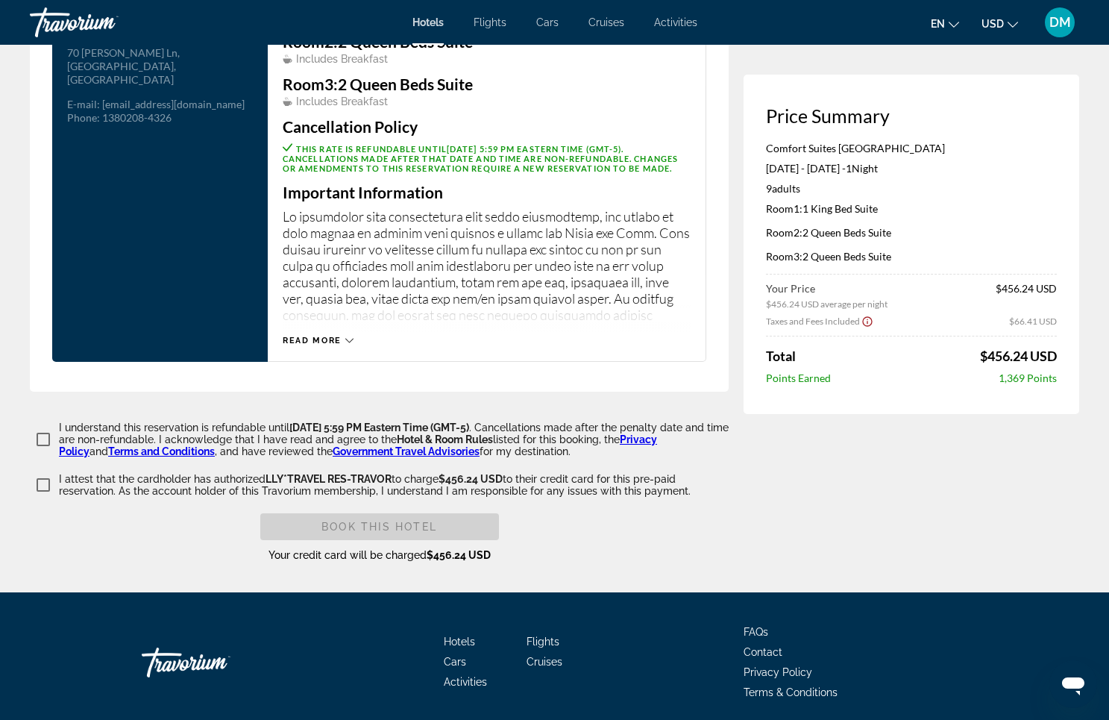
type input "**********"
click at [331, 532] on span "Book this hotel" at bounding box center [379, 527] width 116 height 12
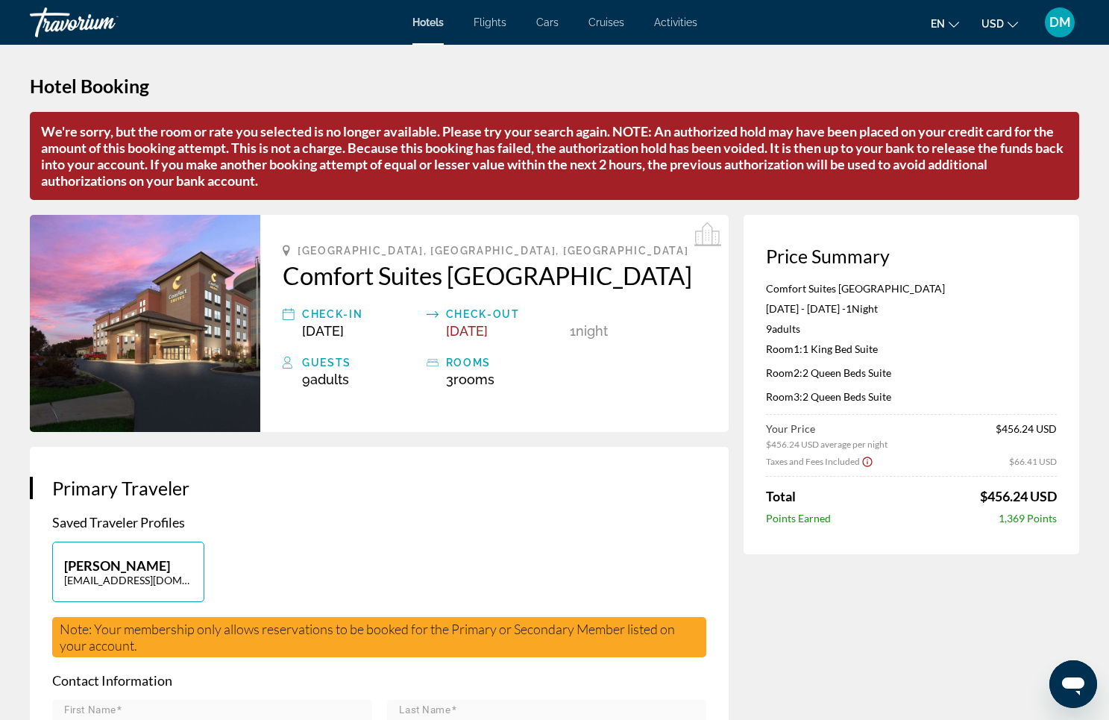
scroll to position [0, 0]
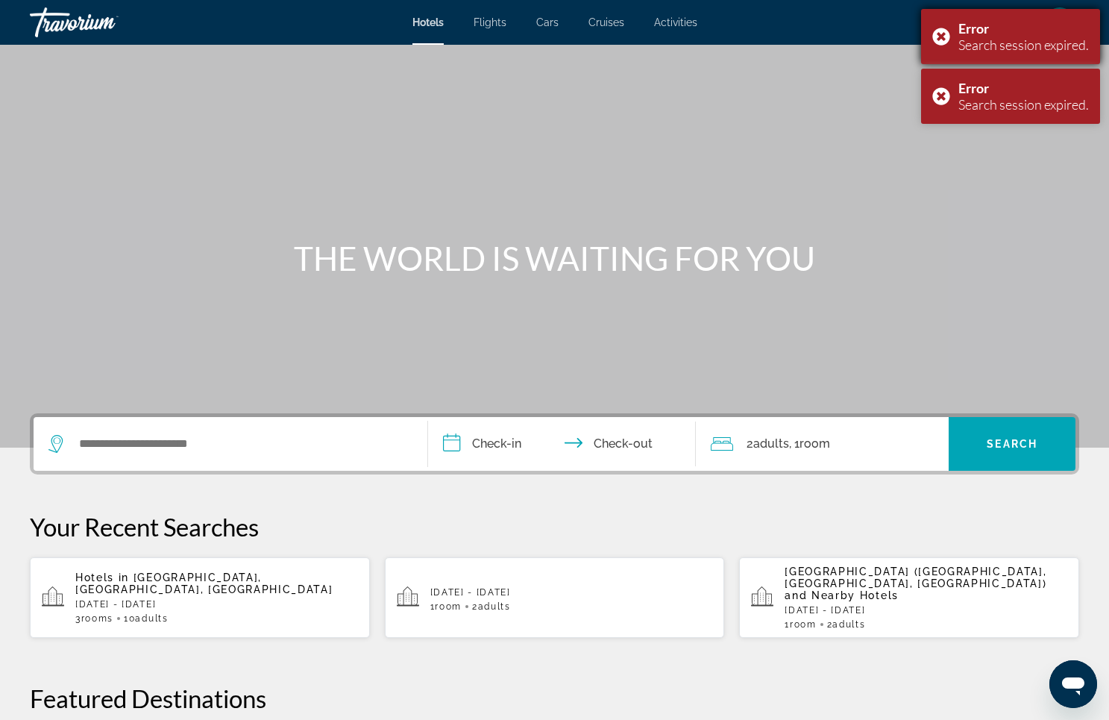
click at [941, 42] on div "Error Search session expired." at bounding box center [1010, 36] width 179 height 55
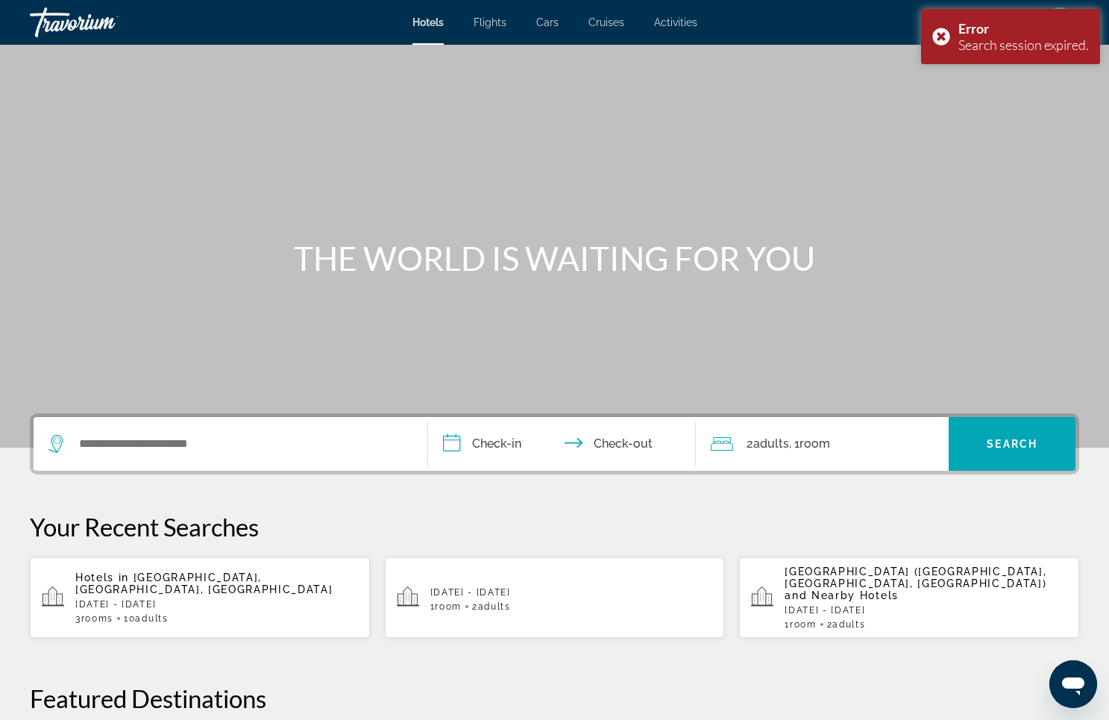
click at [699, 2] on mat-toolbar "Hotels Flights Cars Cruises Activities Hotels Flights Cars Cruises Activities e…" at bounding box center [554, 22] width 1109 height 45
